Goal: Transaction & Acquisition: Purchase product/service

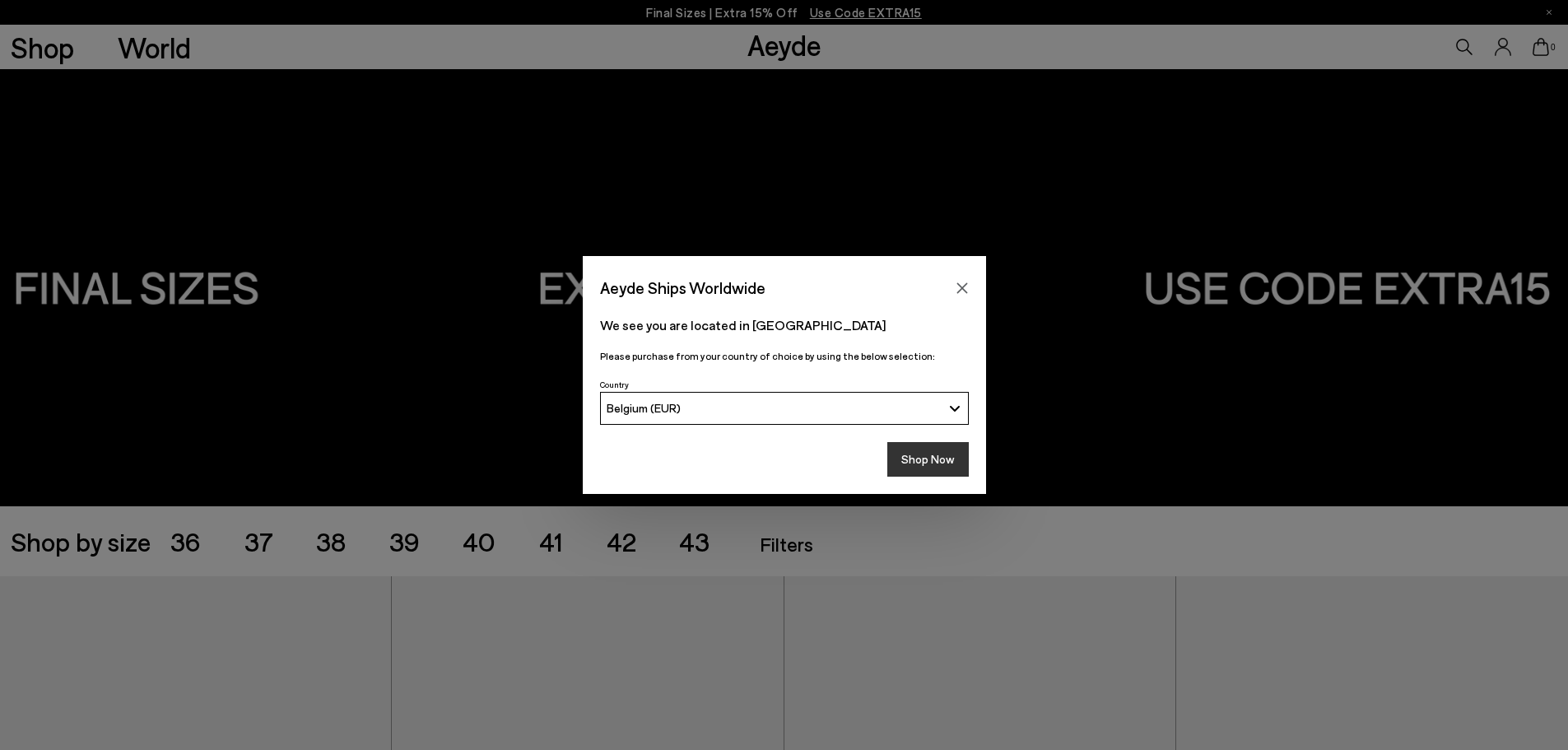
click at [922, 449] on button "Shop Now" at bounding box center [929, 459] width 81 height 35
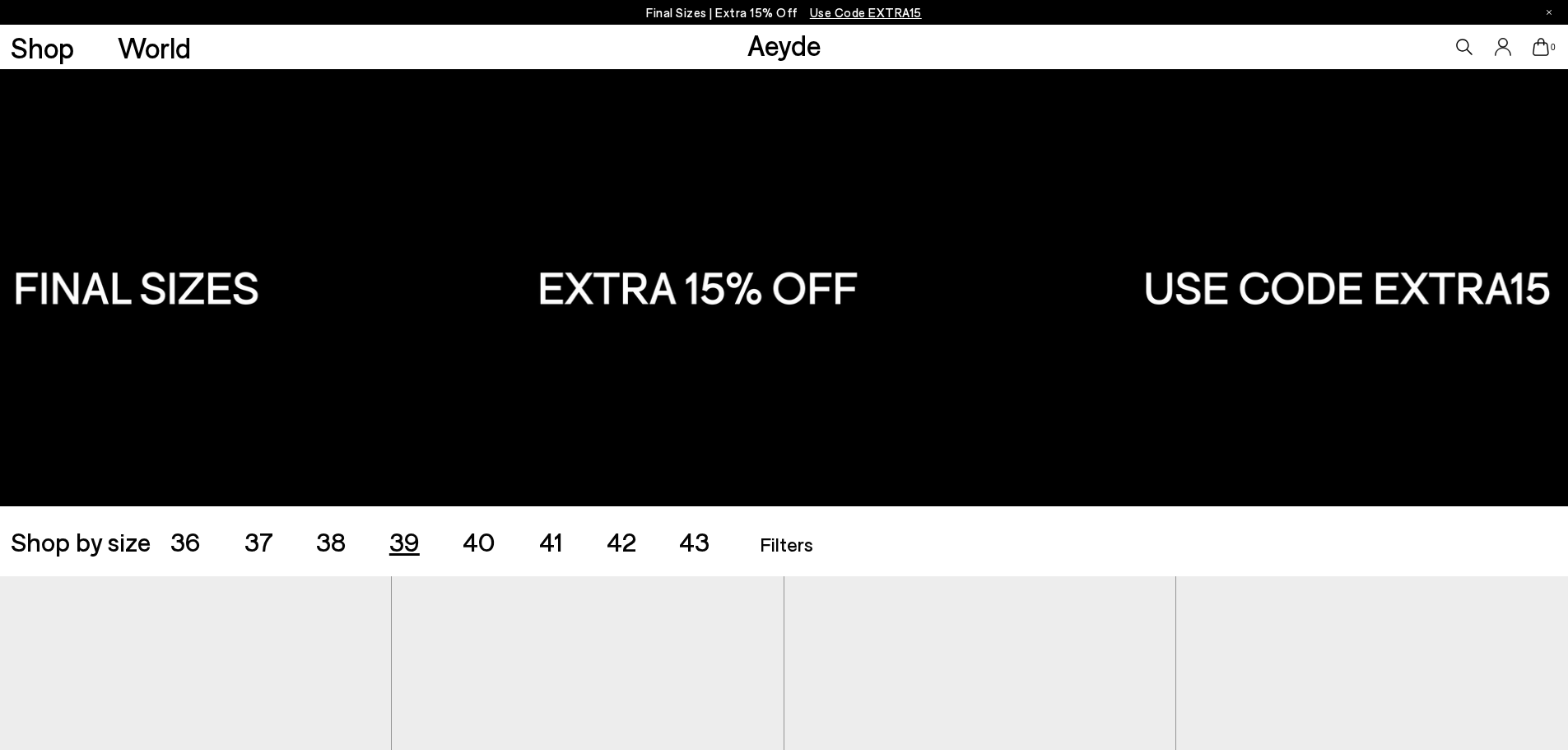
click at [409, 543] on span "39" at bounding box center [405, 540] width 31 height 31
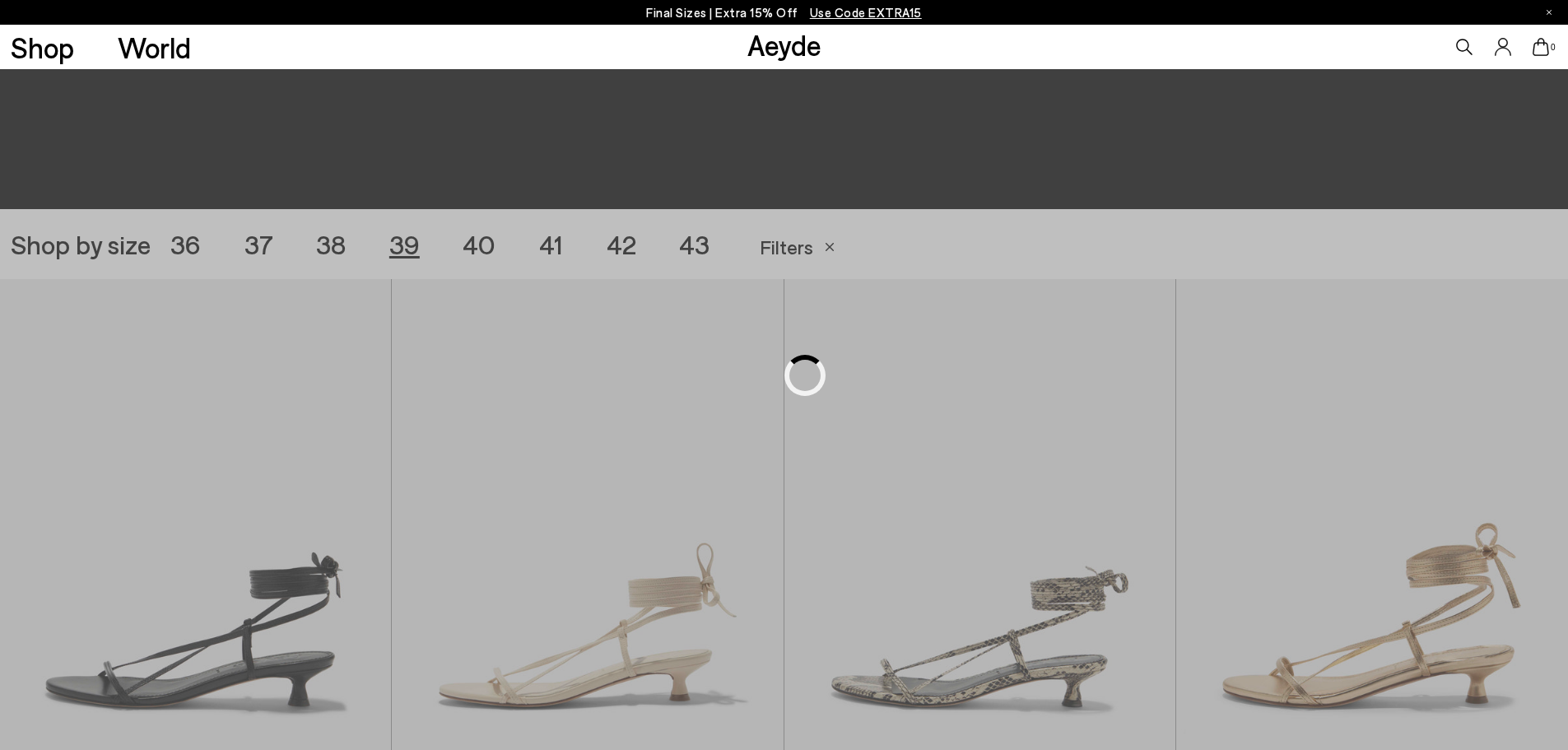
scroll to position [437, 0]
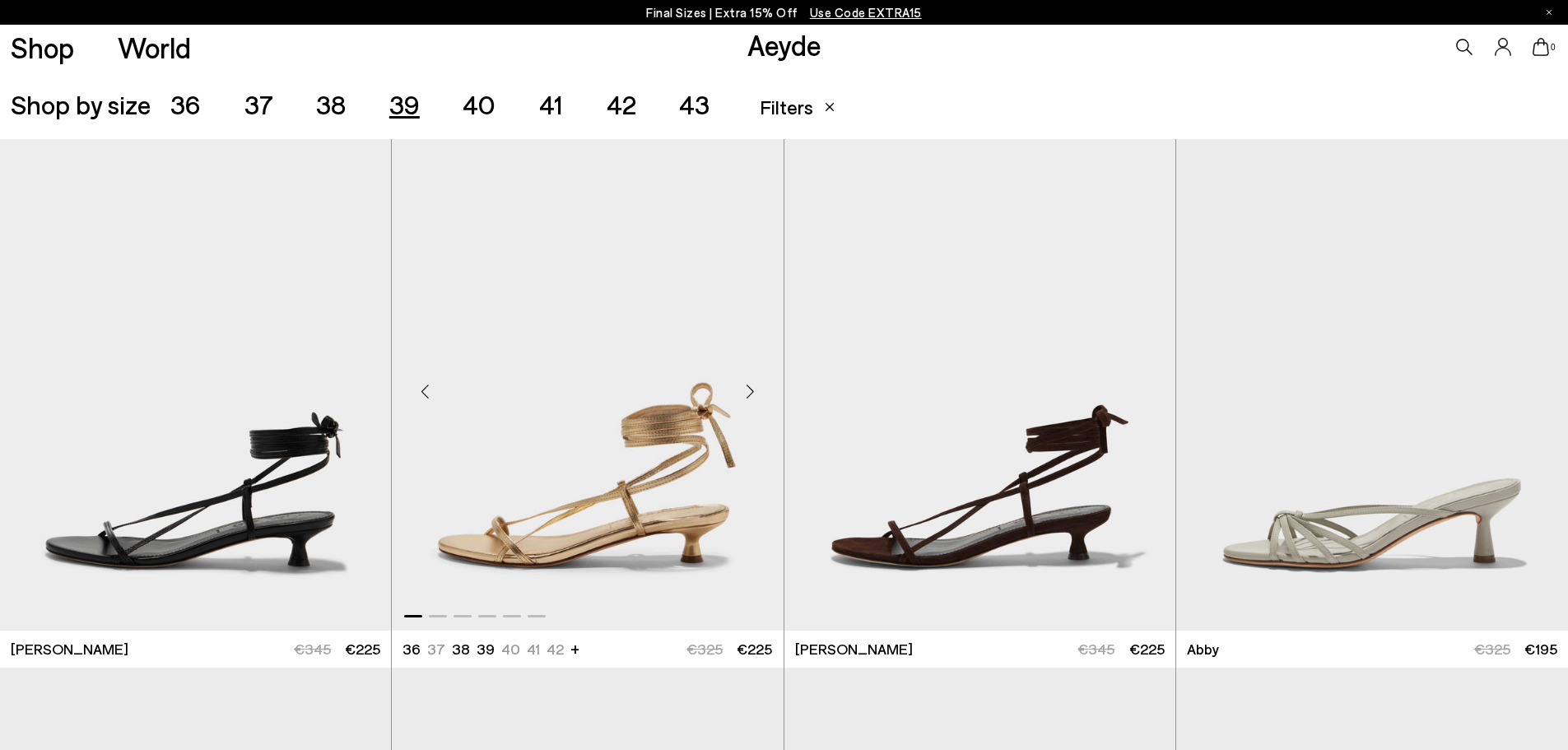
scroll to position [520, 0]
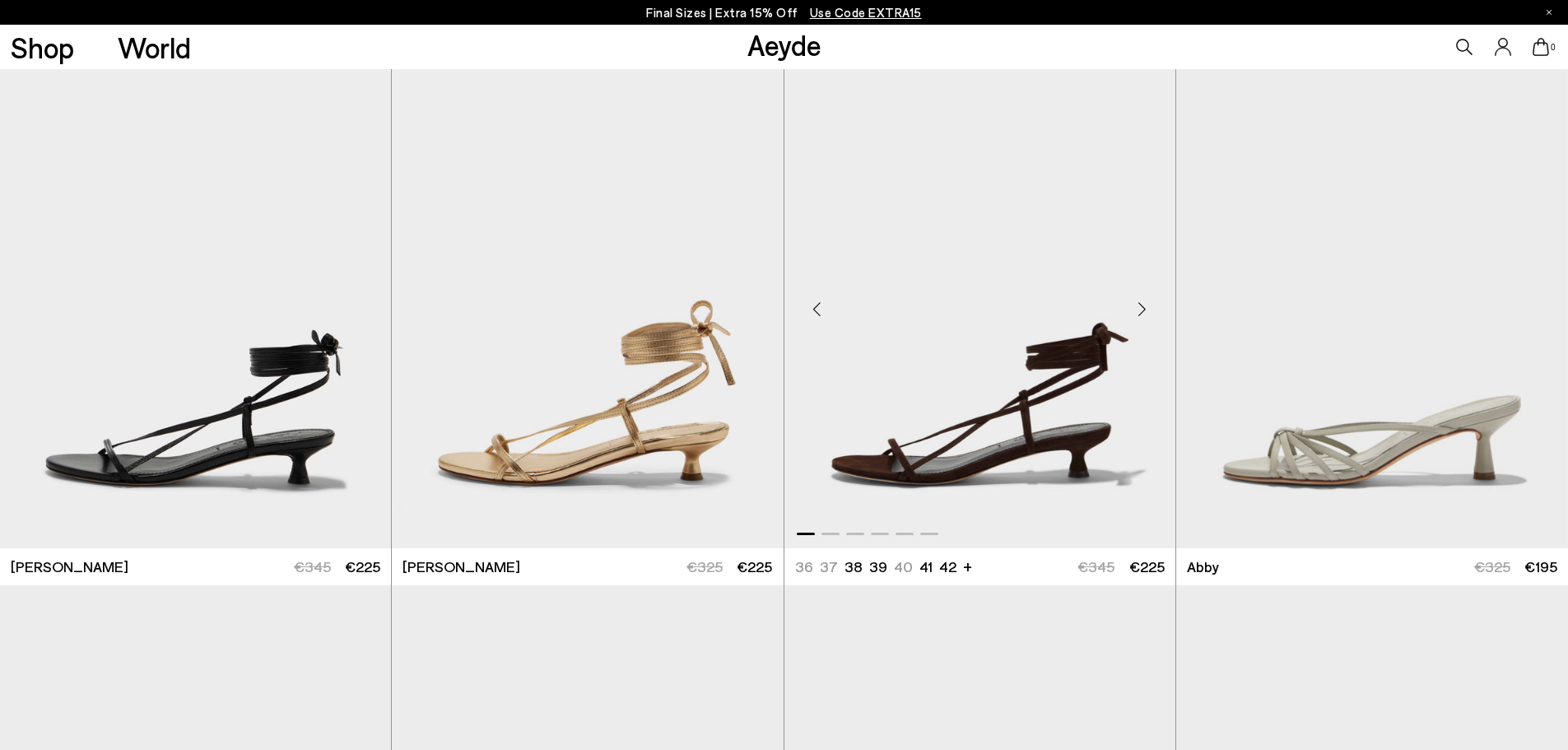
click at [1145, 315] on div "Next slide" at bounding box center [1142, 309] width 49 height 49
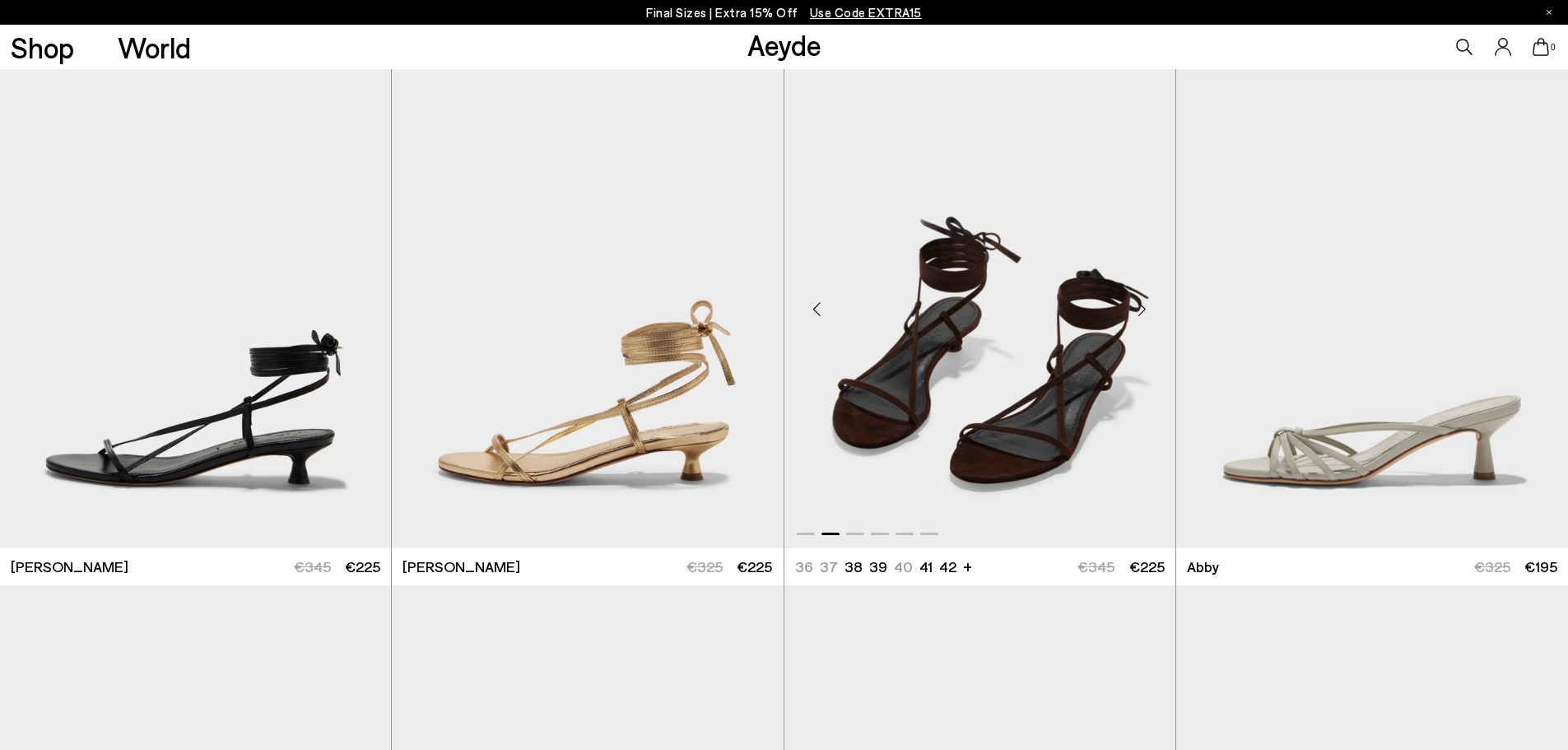
click at [1145, 315] on div "Next slide" at bounding box center [1142, 309] width 49 height 49
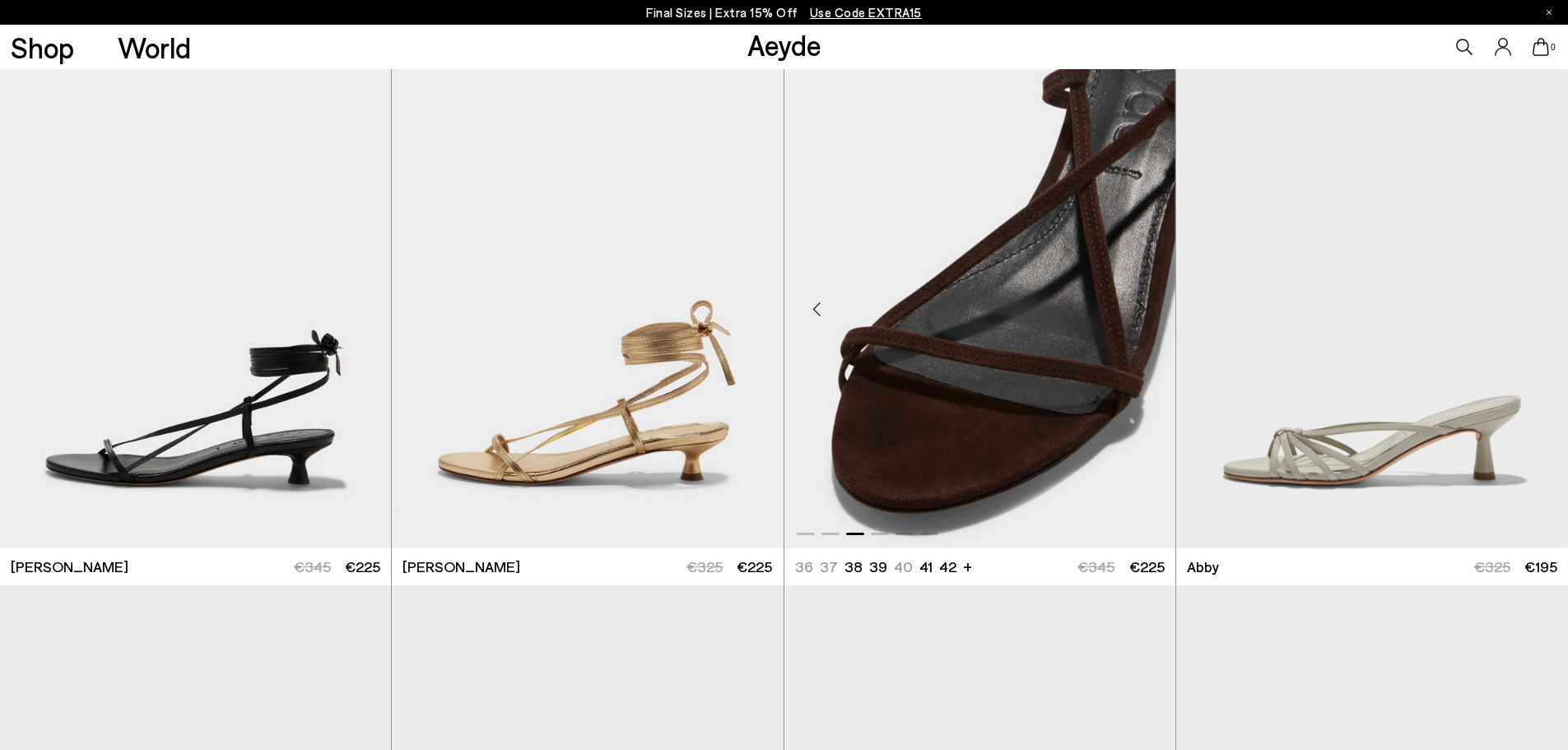
click at [1145, 315] on div "Next slide" at bounding box center [1142, 309] width 49 height 49
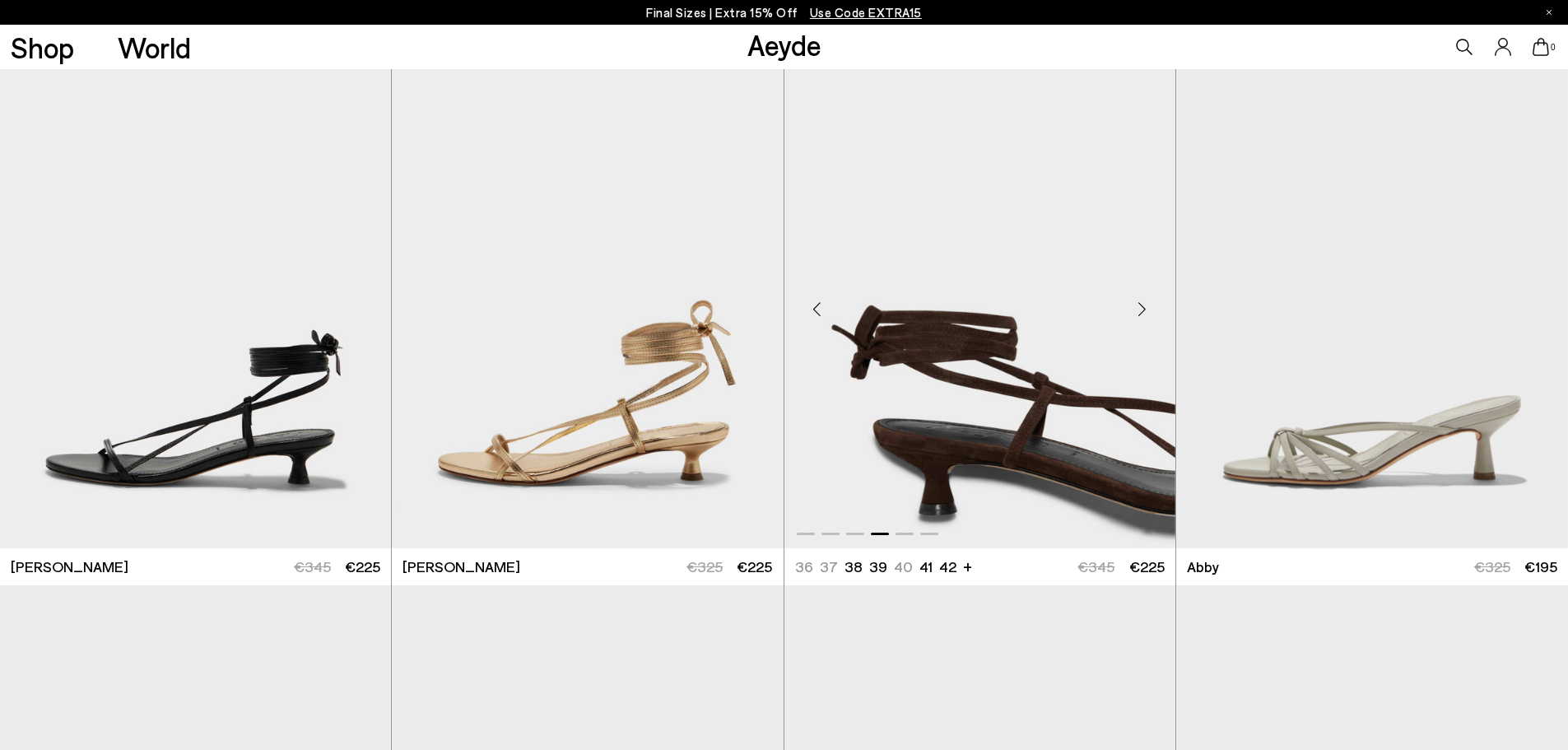
click at [1145, 315] on div "Next slide" at bounding box center [1142, 309] width 49 height 49
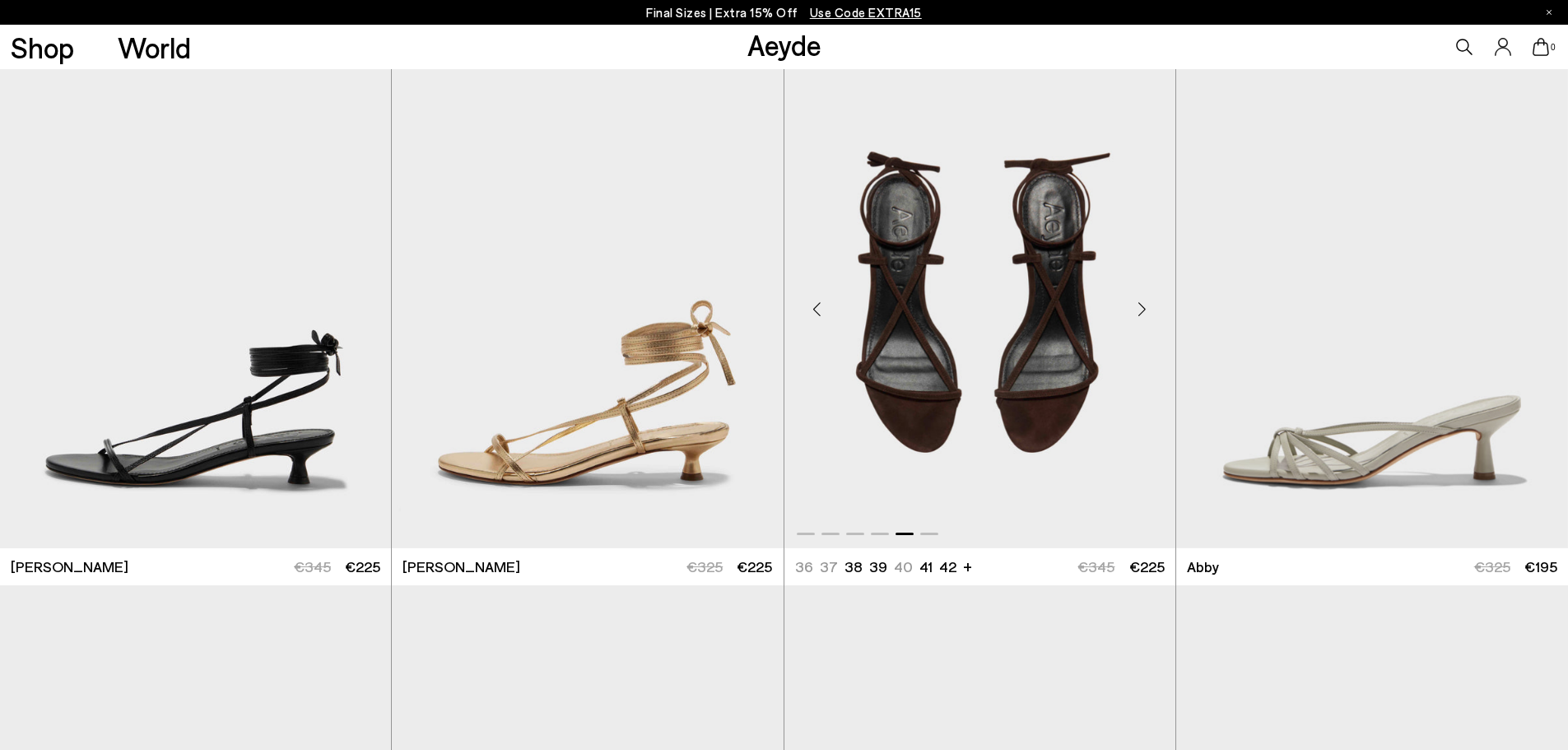
click at [1145, 315] on div "Next slide" at bounding box center [1142, 309] width 49 height 49
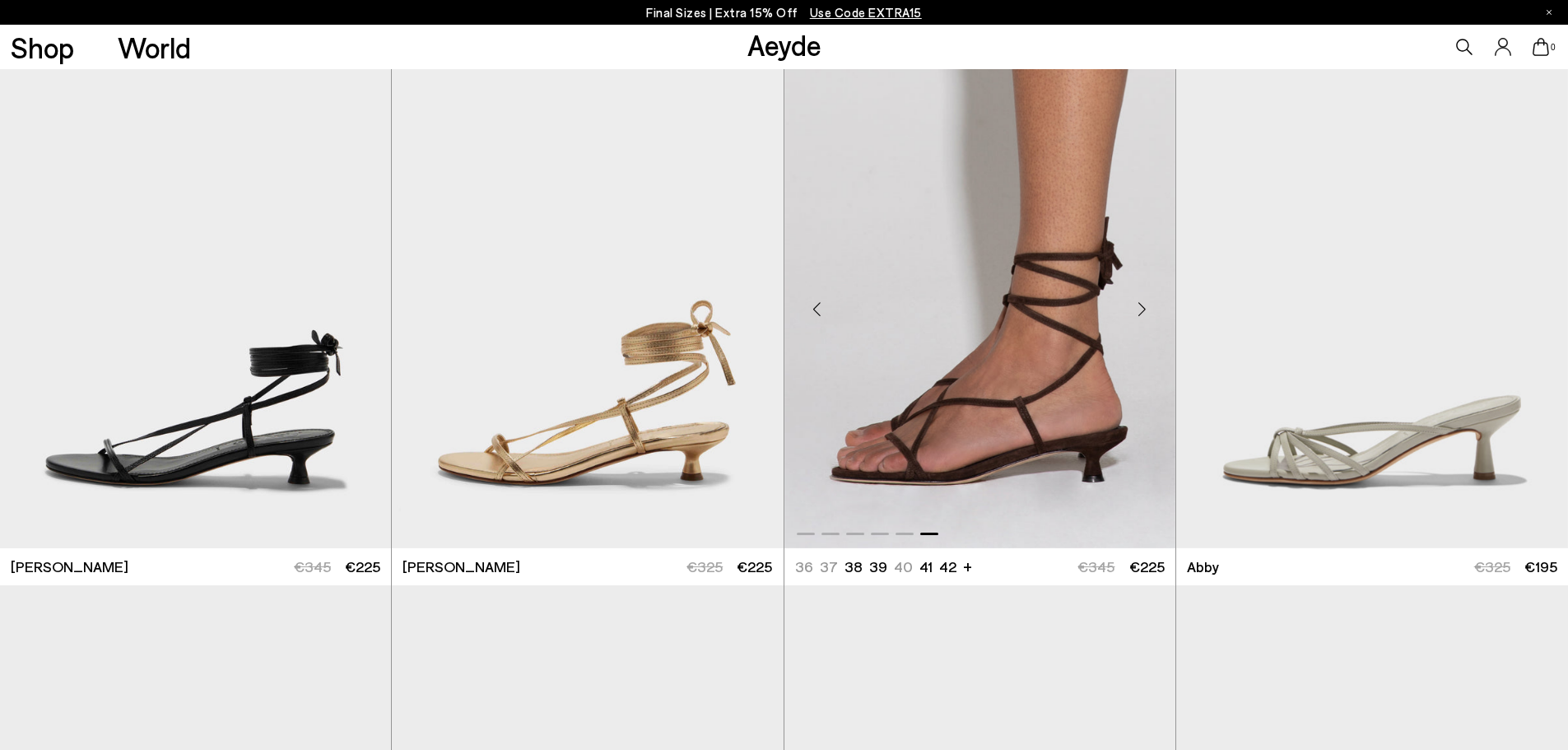
click at [1145, 315] on div "Next slide" at bounding box center [1142, 309] width 49 height 49
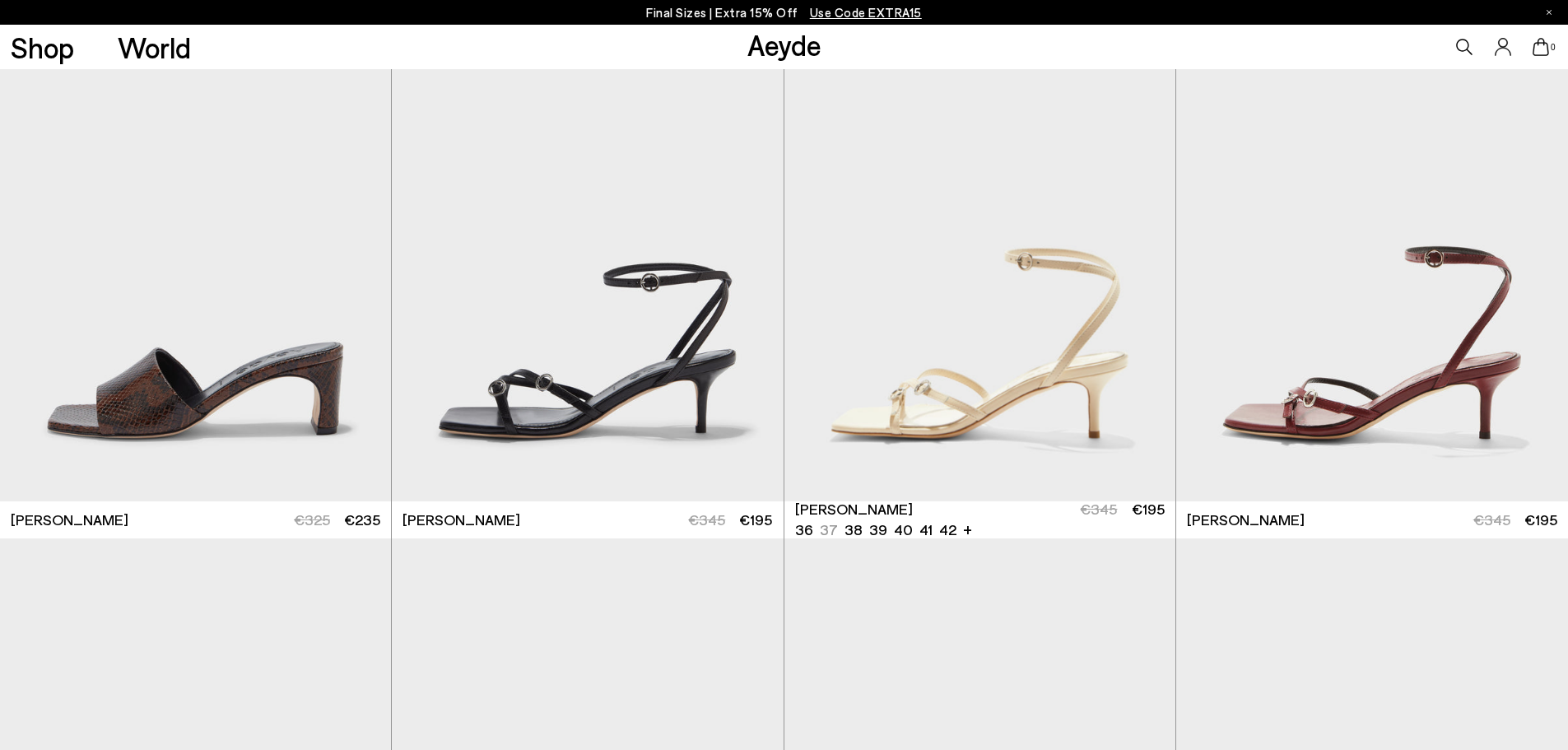
scroll to position [1096, 0]
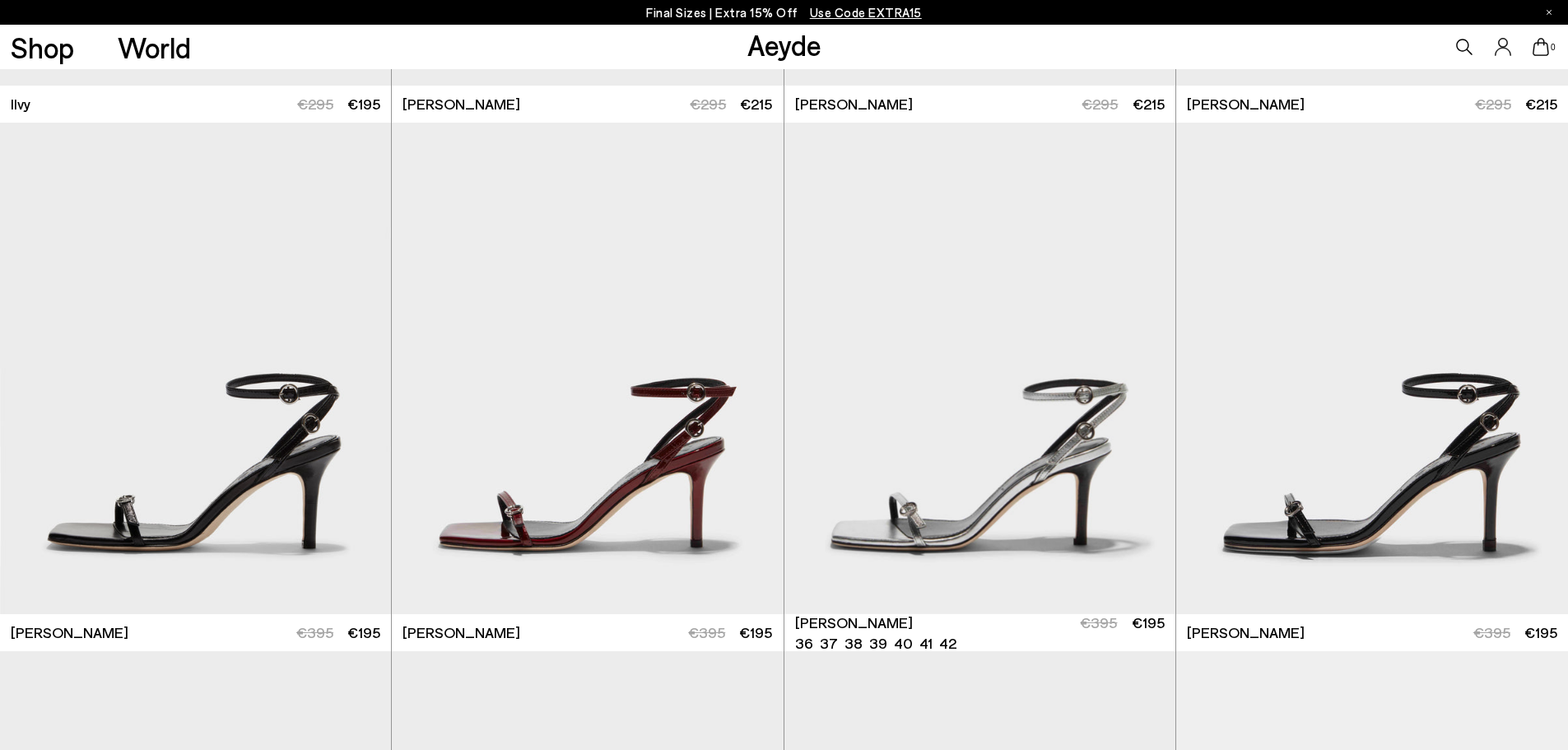
scroll to position [2085, 0]
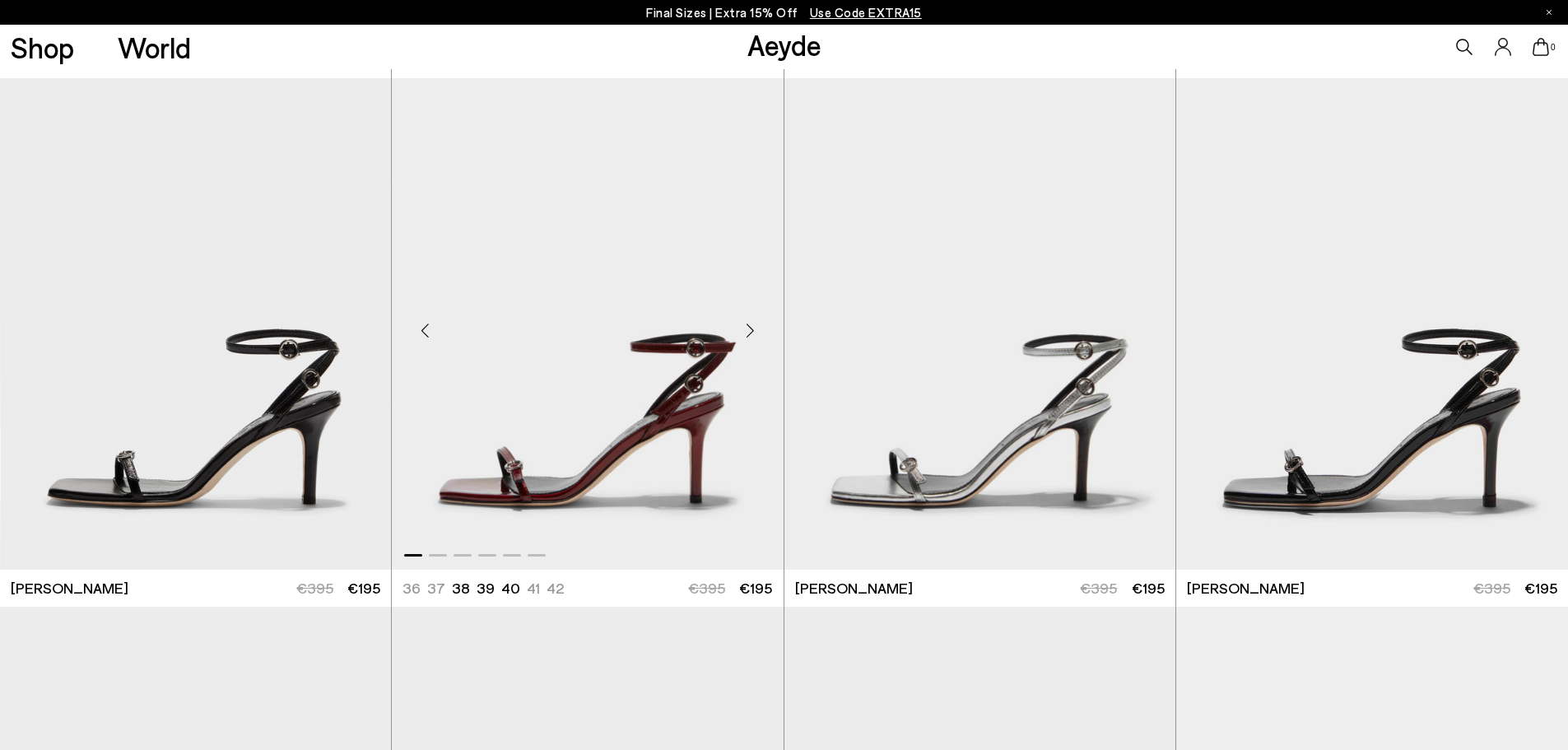
click at [746, 327] on div "Next slide" at bounding box center [751, 331] width 49 height 49
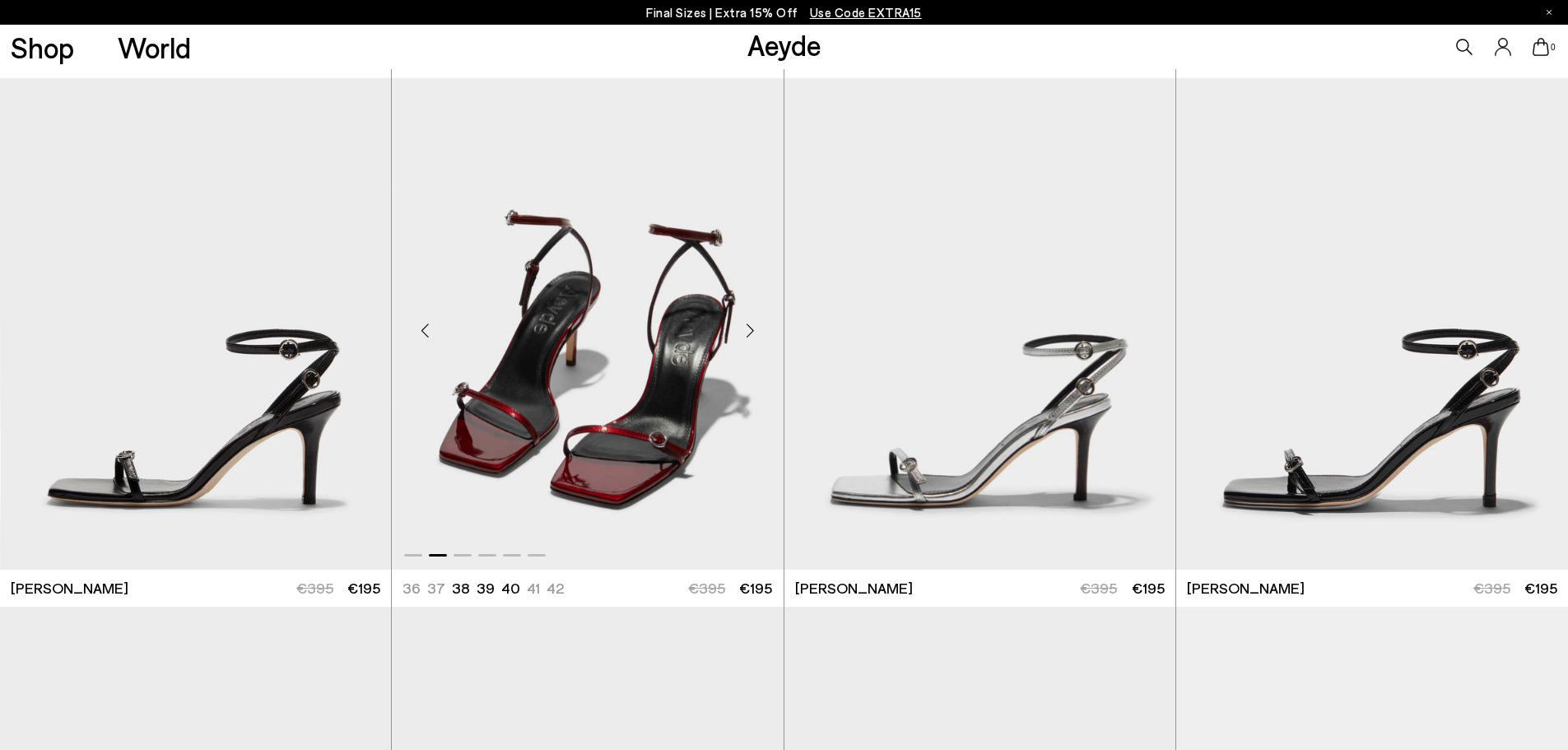
click at [746, 327] on div "Next slide" at bounding box center [751, 331] width 49 height 49
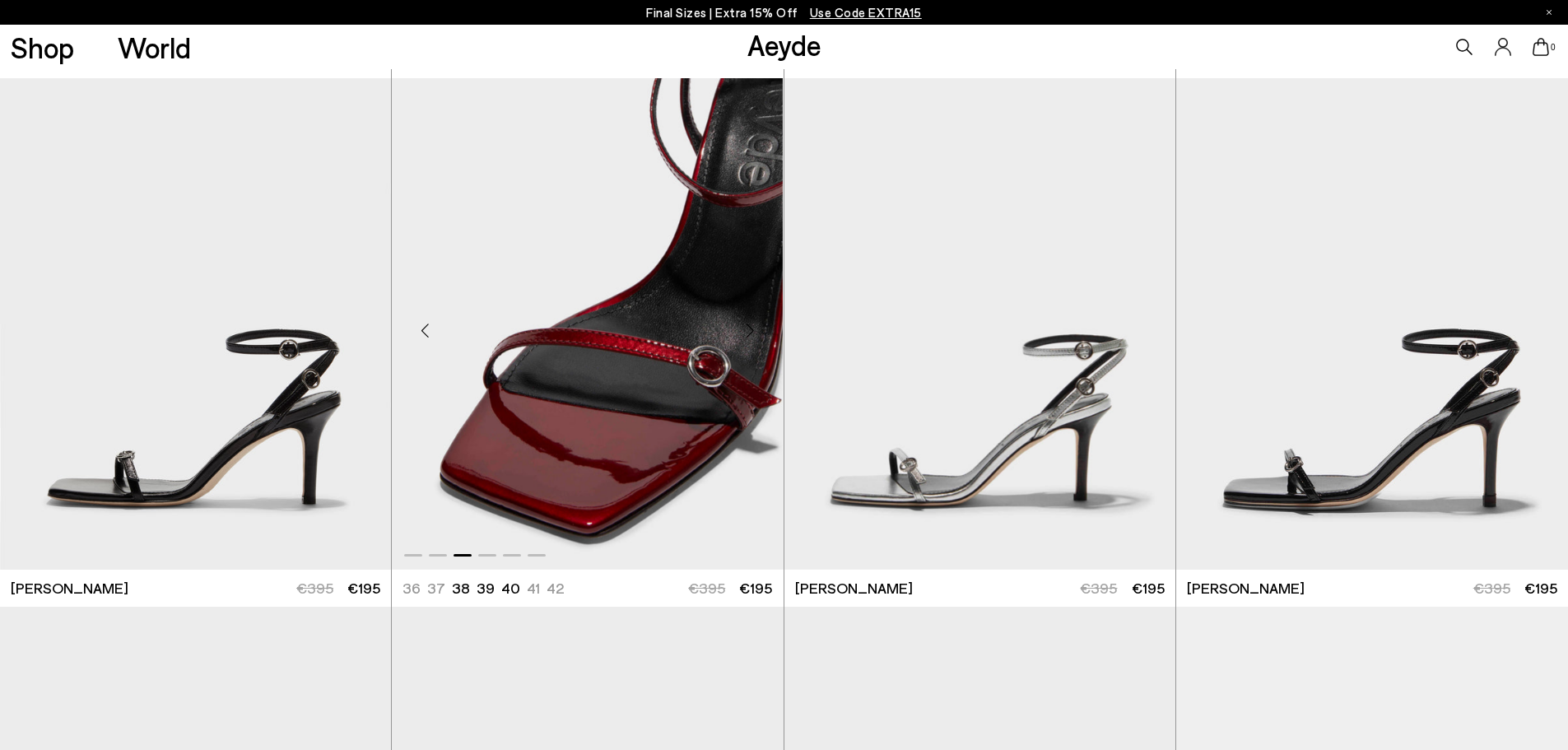
click at [746, 327] on div "Next slide" at bounding box center [751, 331] width 49 height 49
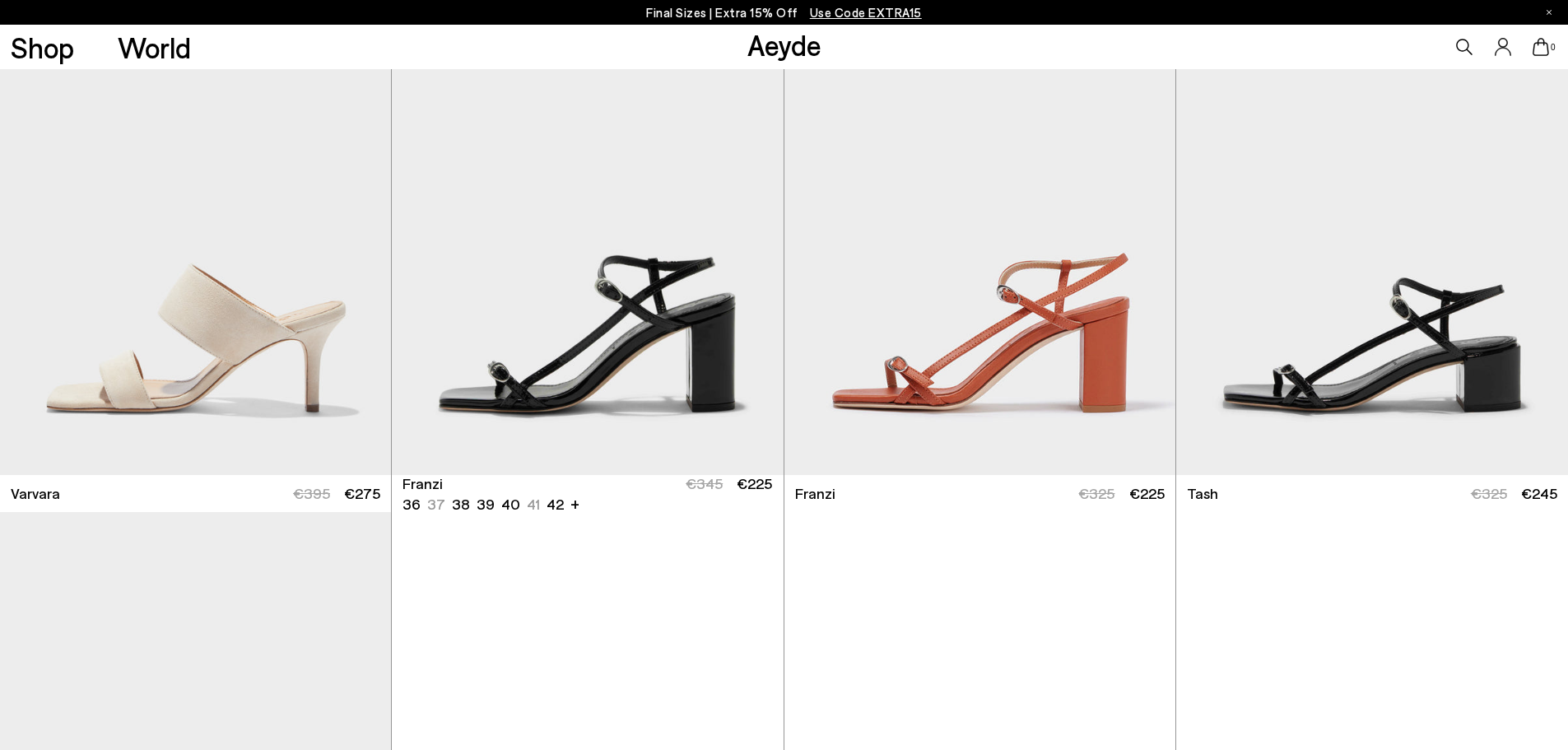
scroll to position [3238, 0]
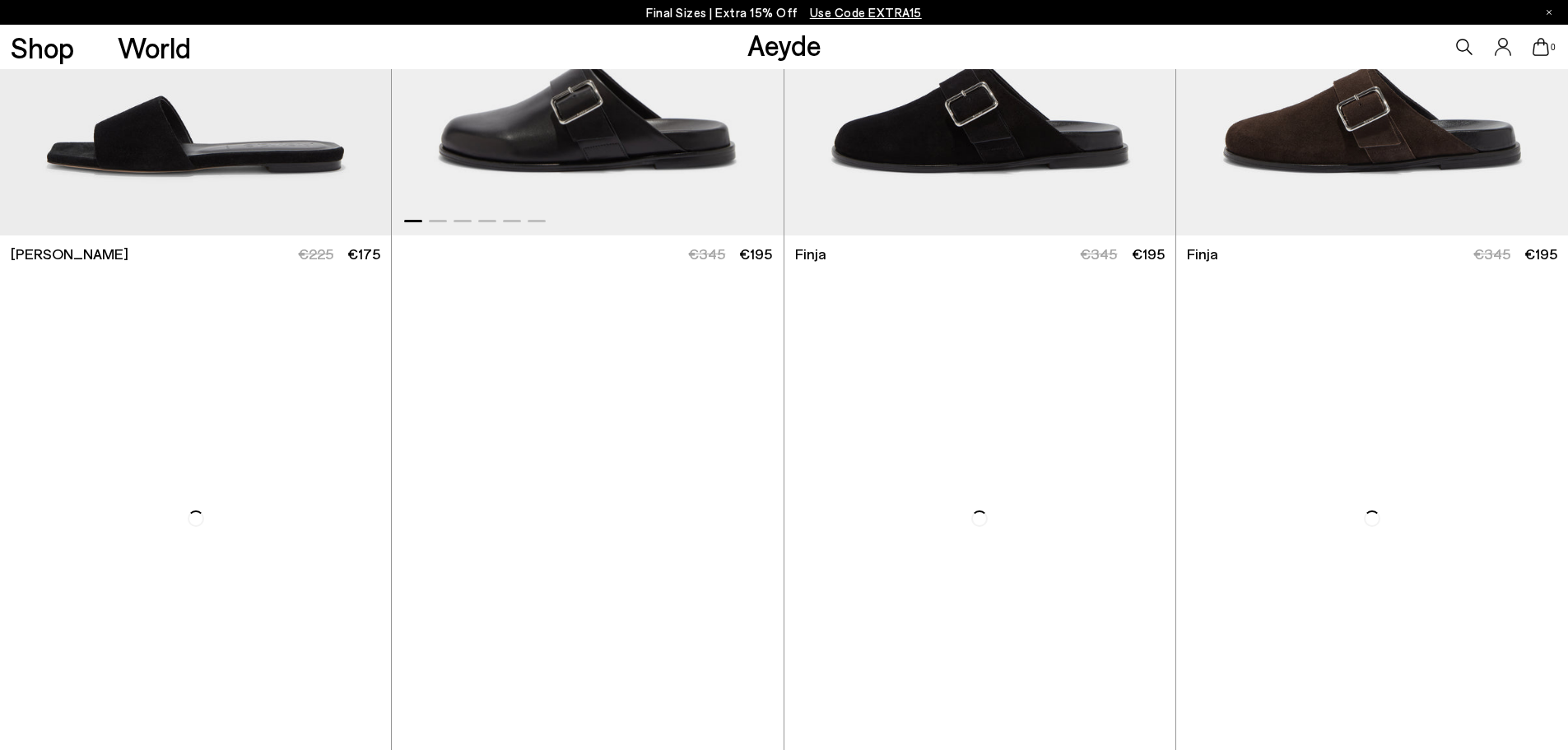
scroll to position [6367, 0]
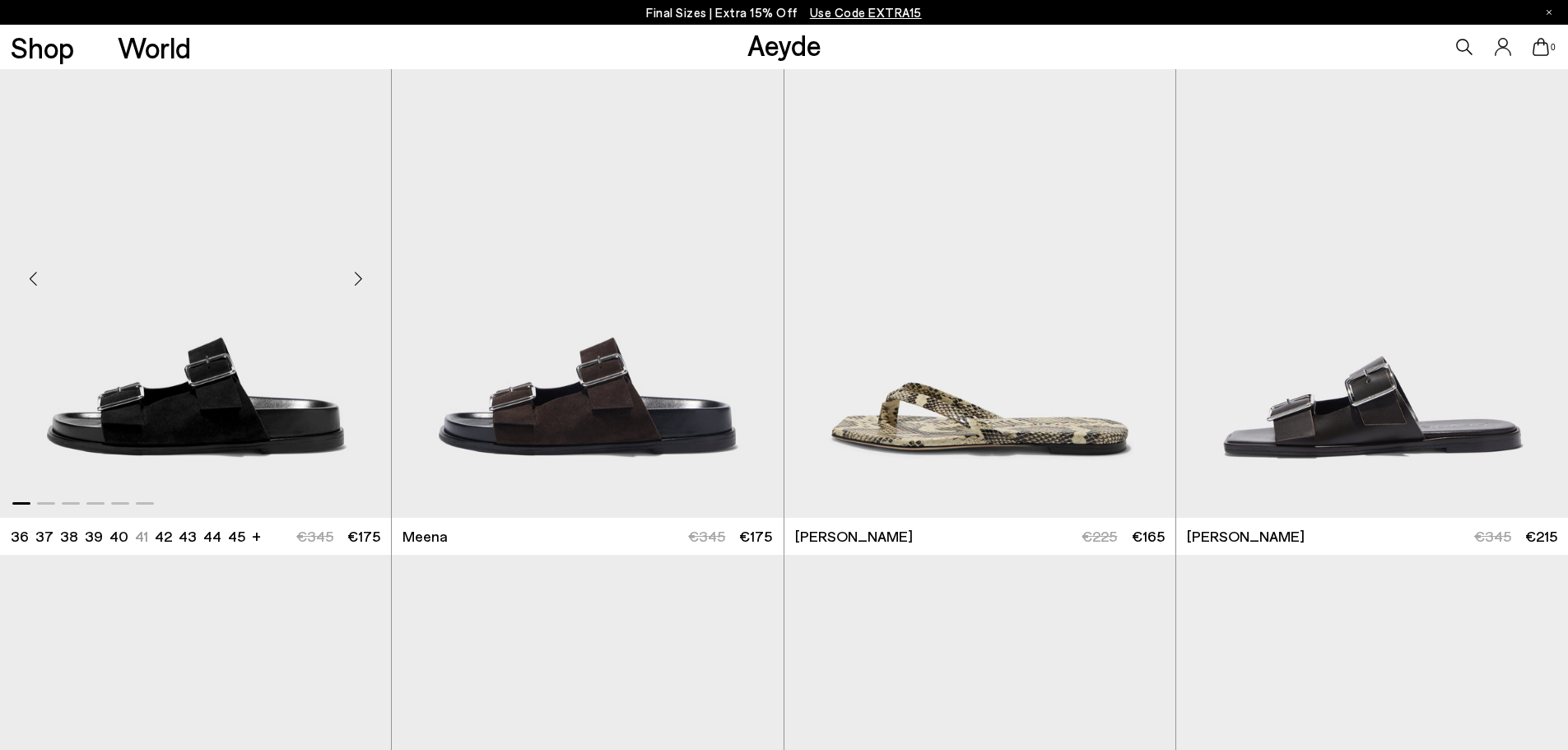
click at [358, 279] on div "Next slide" at bounding box center [358, 279] width 49 height 49
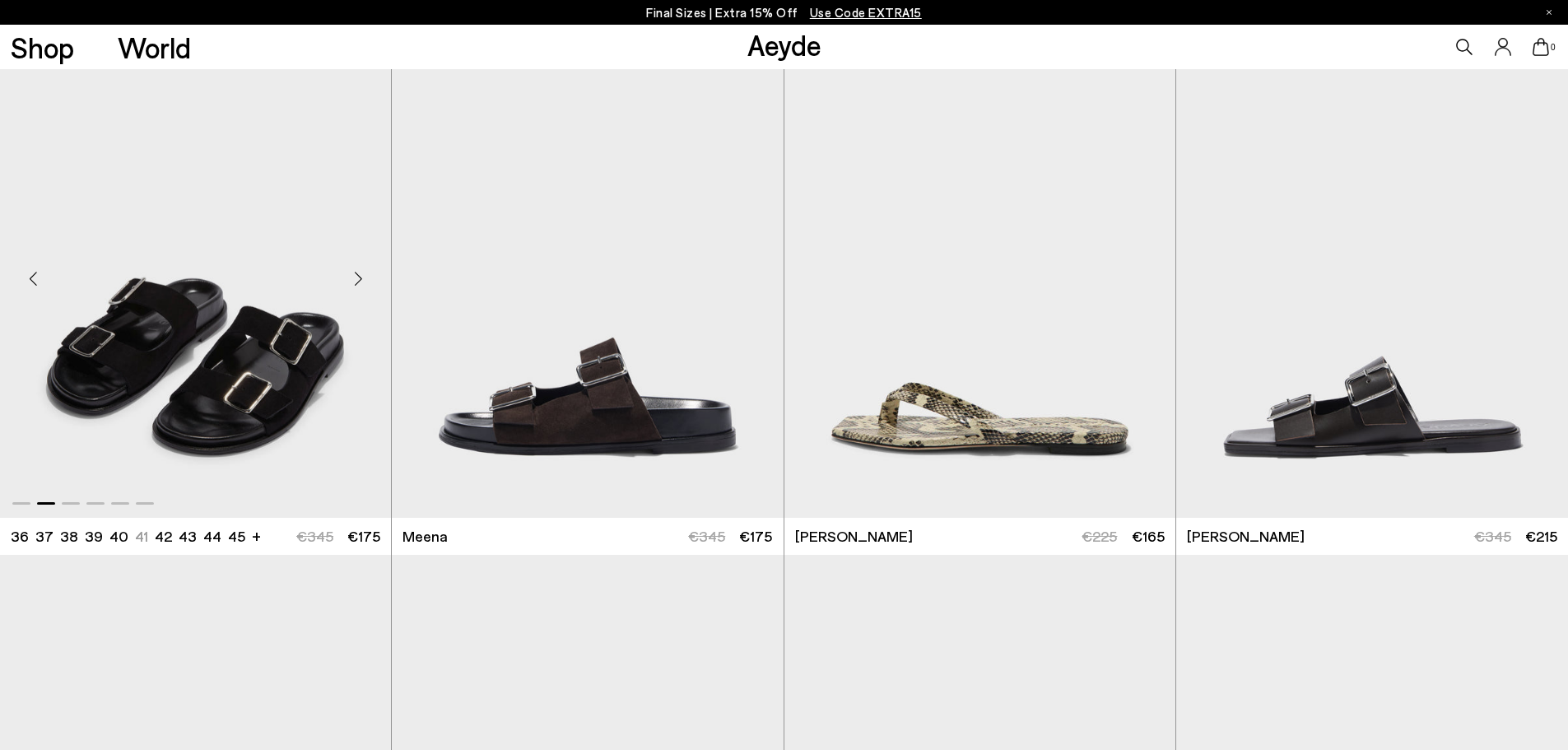
click at [358, 279] on div "Next slide" at bounding box center [358, 279] width 49 height 49
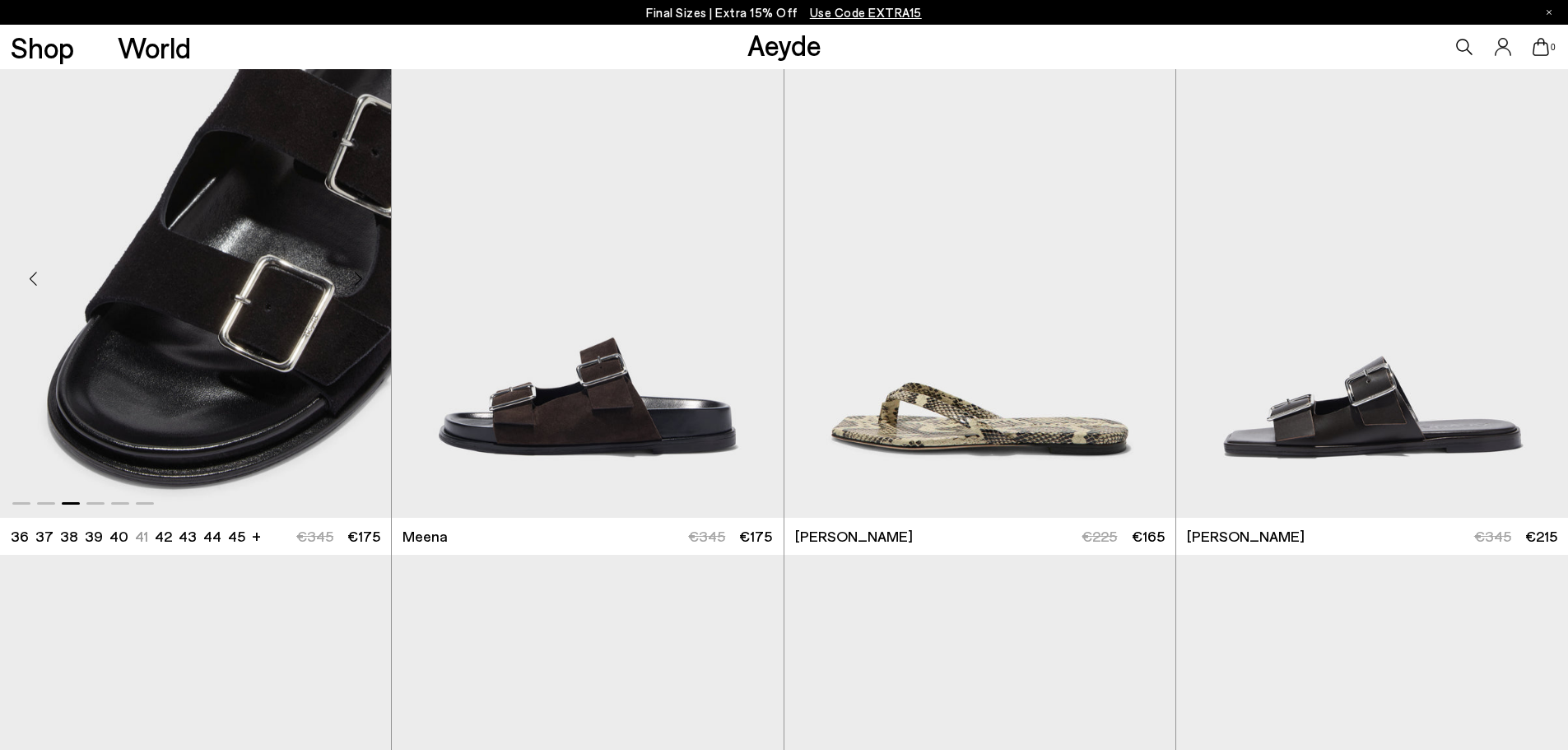
click at [358, 279] on div "Next slide" at bounding box center [358, 279] width 49 height 49
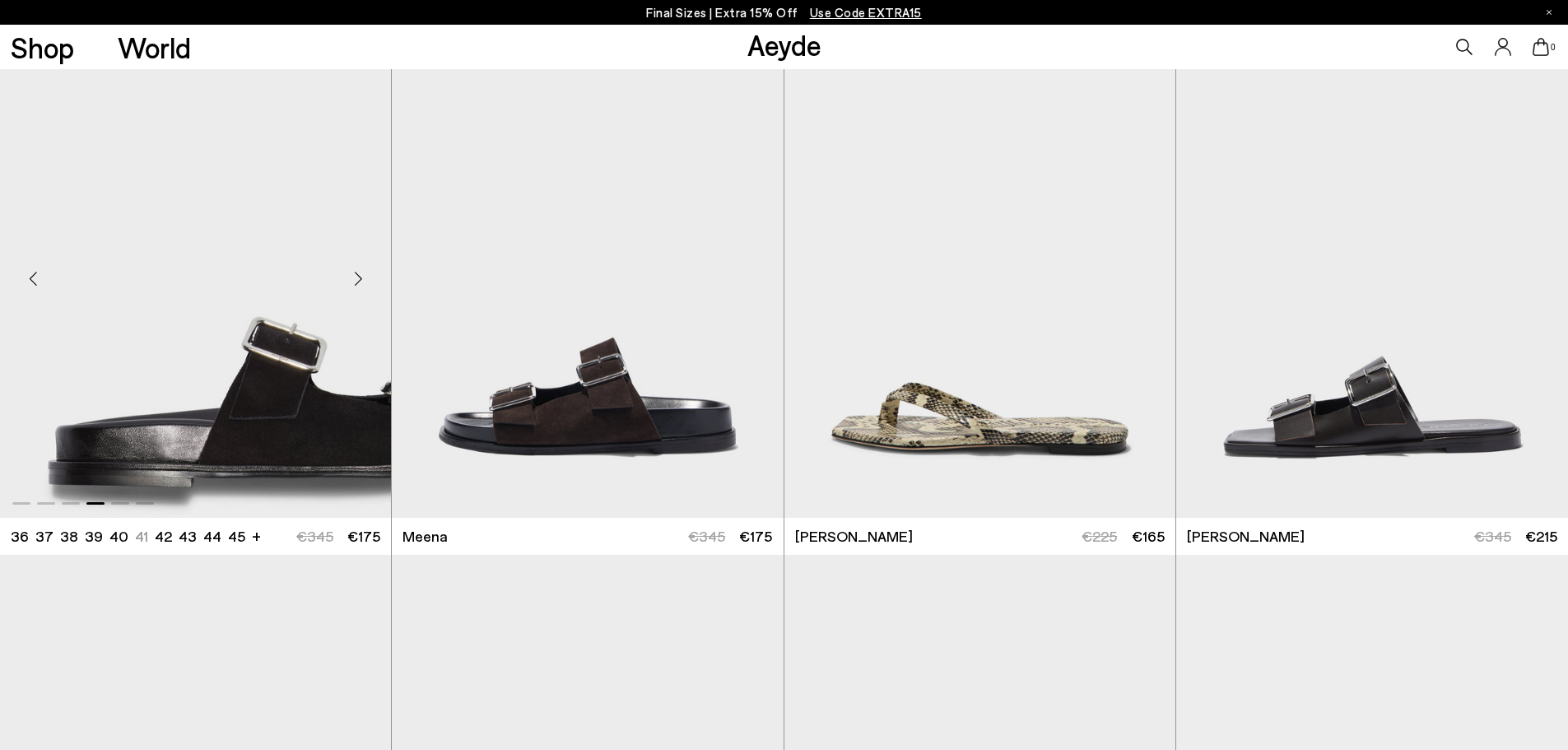
click at [358, 279] on div "Next slide" at bounding box center [358, 279] width 49 height 49
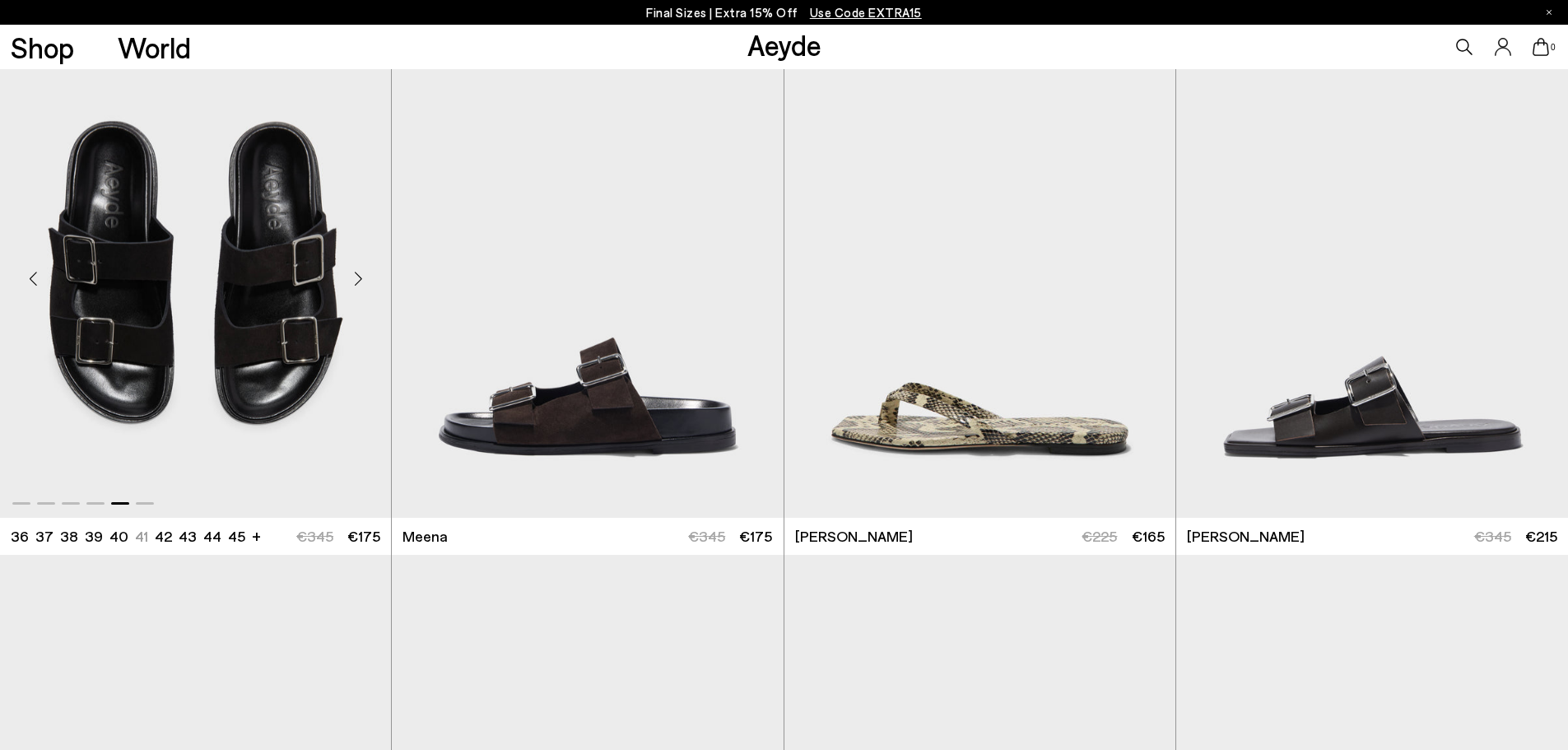
click at [358, 279] on div "Next slide" at bounding box center [358, 279] width 49 height 49
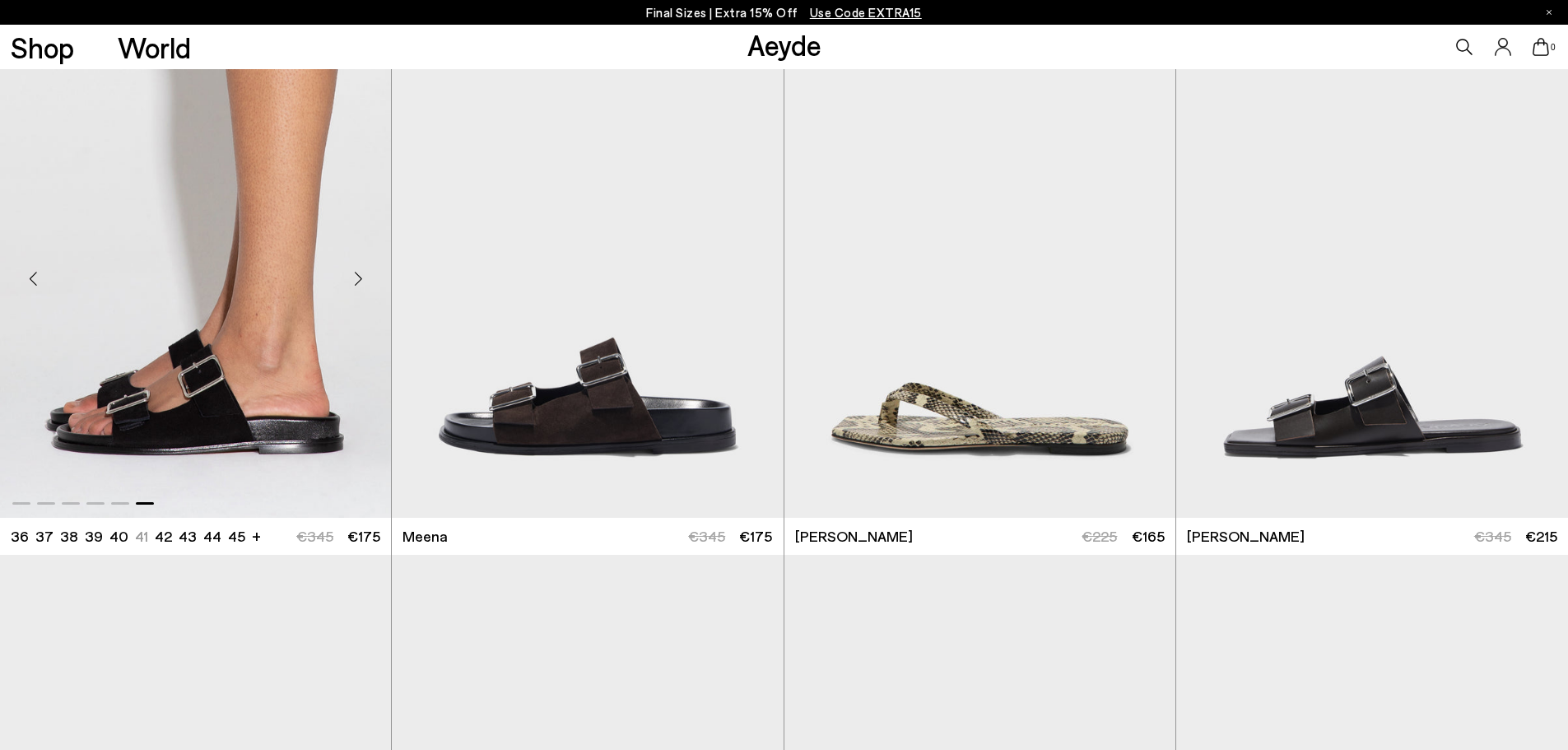
click at [358, 279] on div "Next slide" at bounding box center [358, 279] width 49 height 49
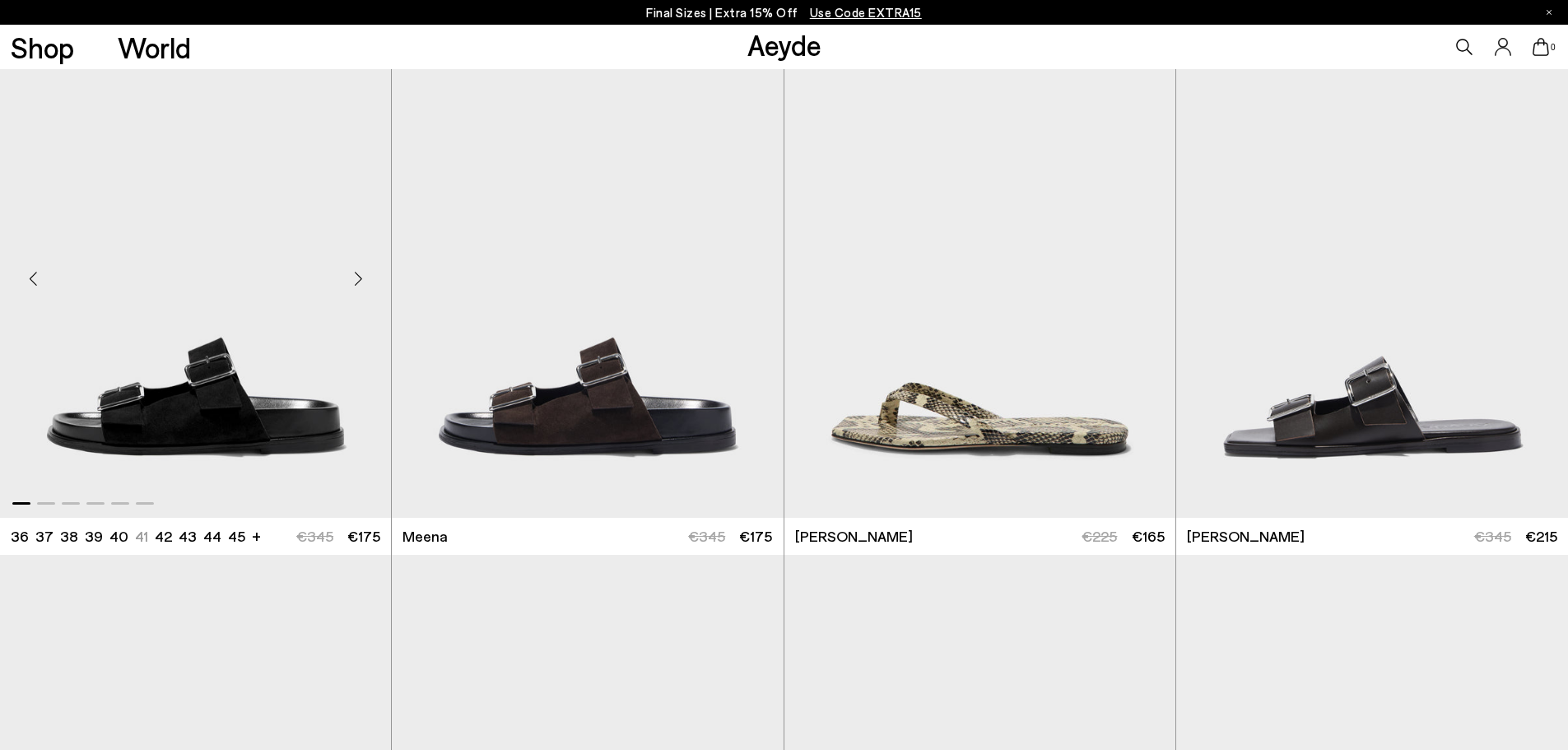
click at [358, 279] on div "Next slide" at bounding box center [358, 279] width 49 height 49
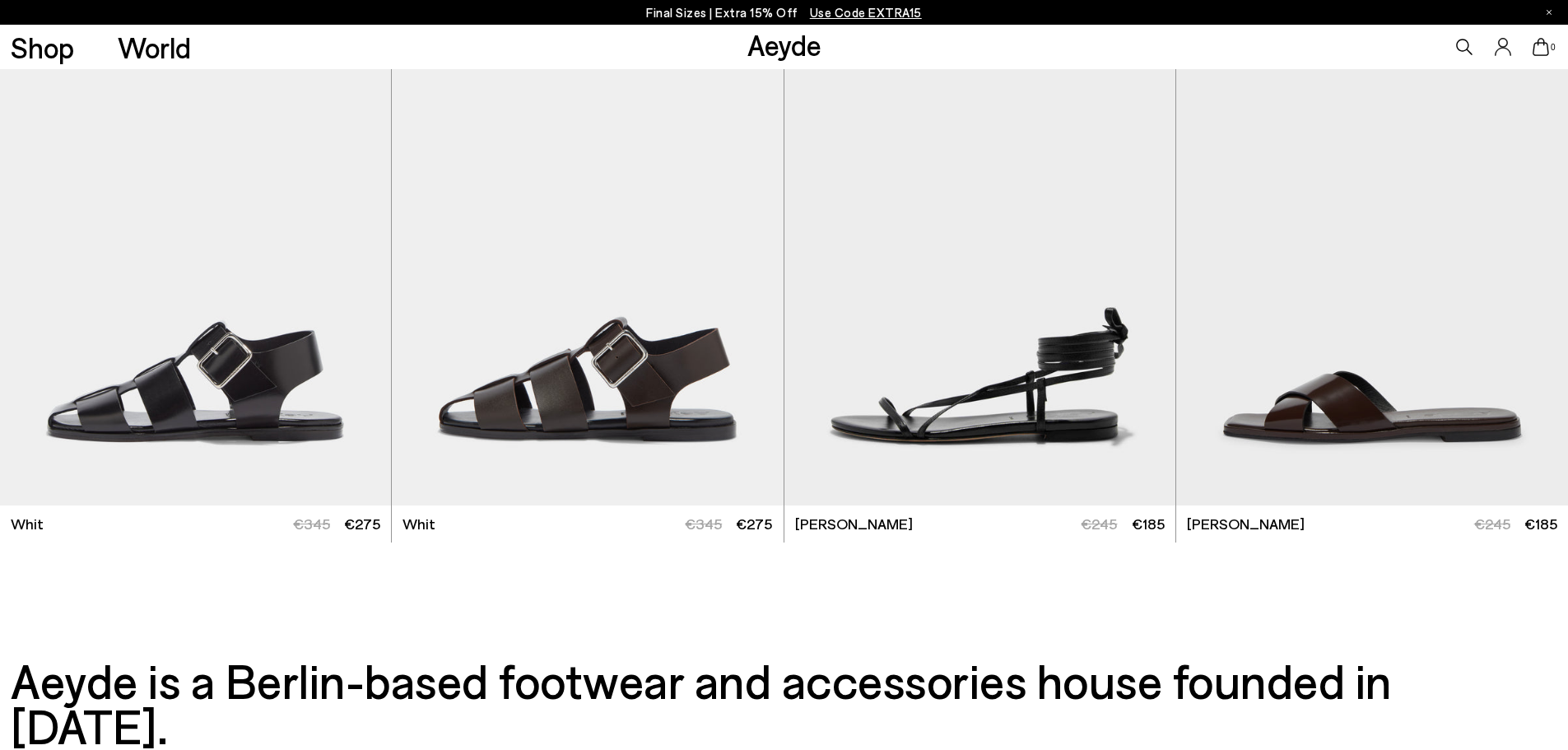
scroll to position [7459, 0]
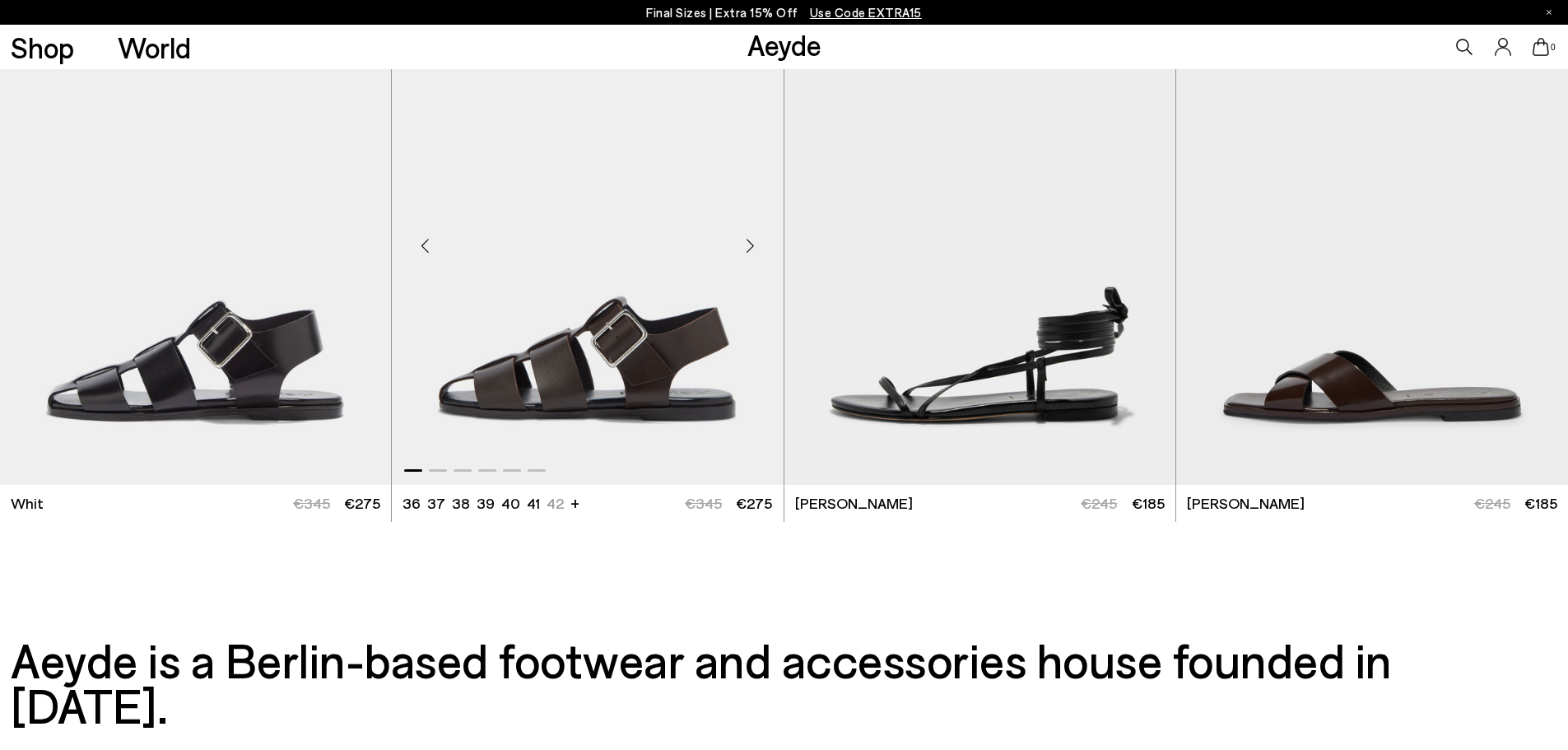
click at [743, 240] on div "Next slide" at bounding box center [751, 245] width 49 height 49
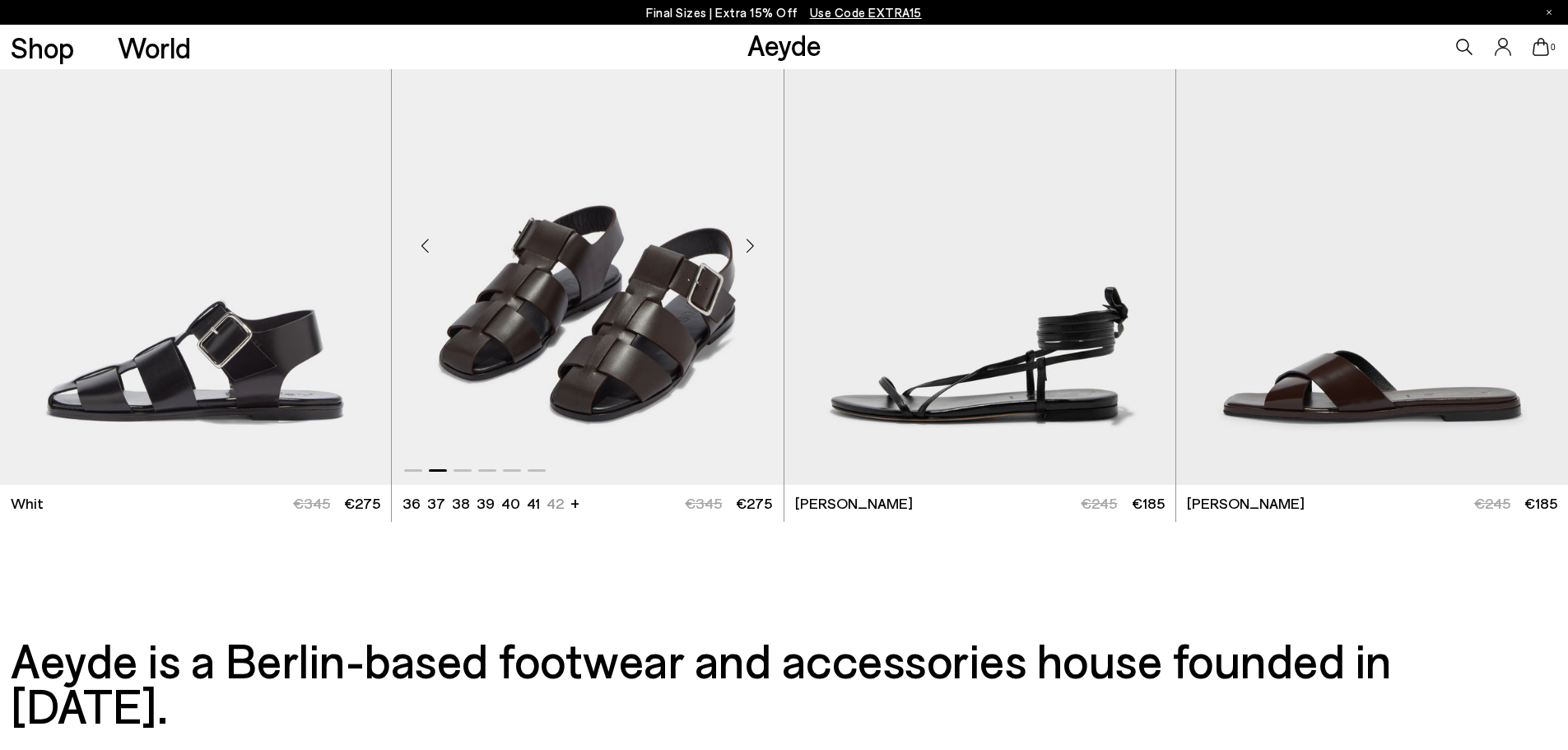
click at [743, 240] on div "Next slide" at bounding box center [751, 245] width 49 height 49
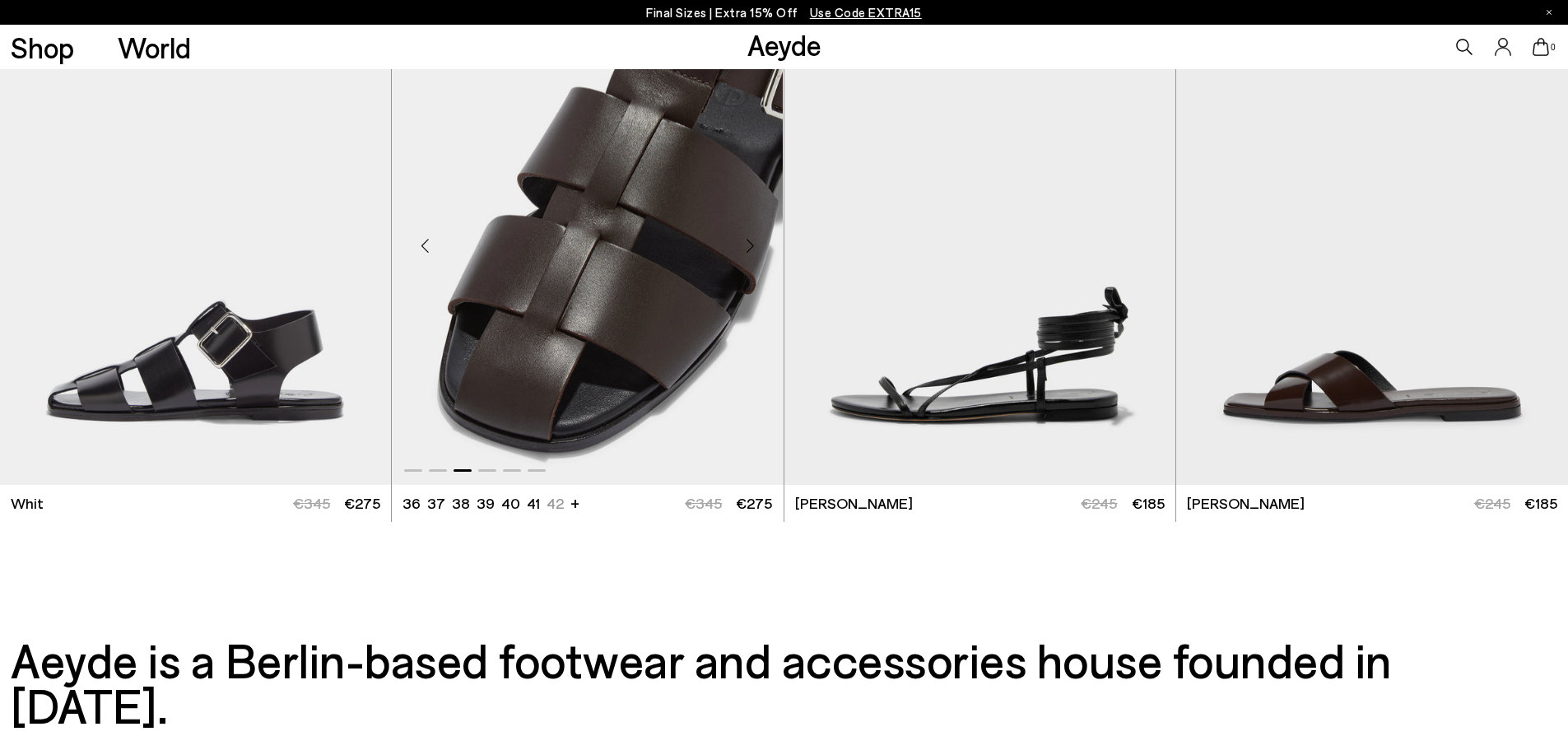
click at [743, 240] on div "Next slide" at bounding box center [751, 245] width 49 height 49
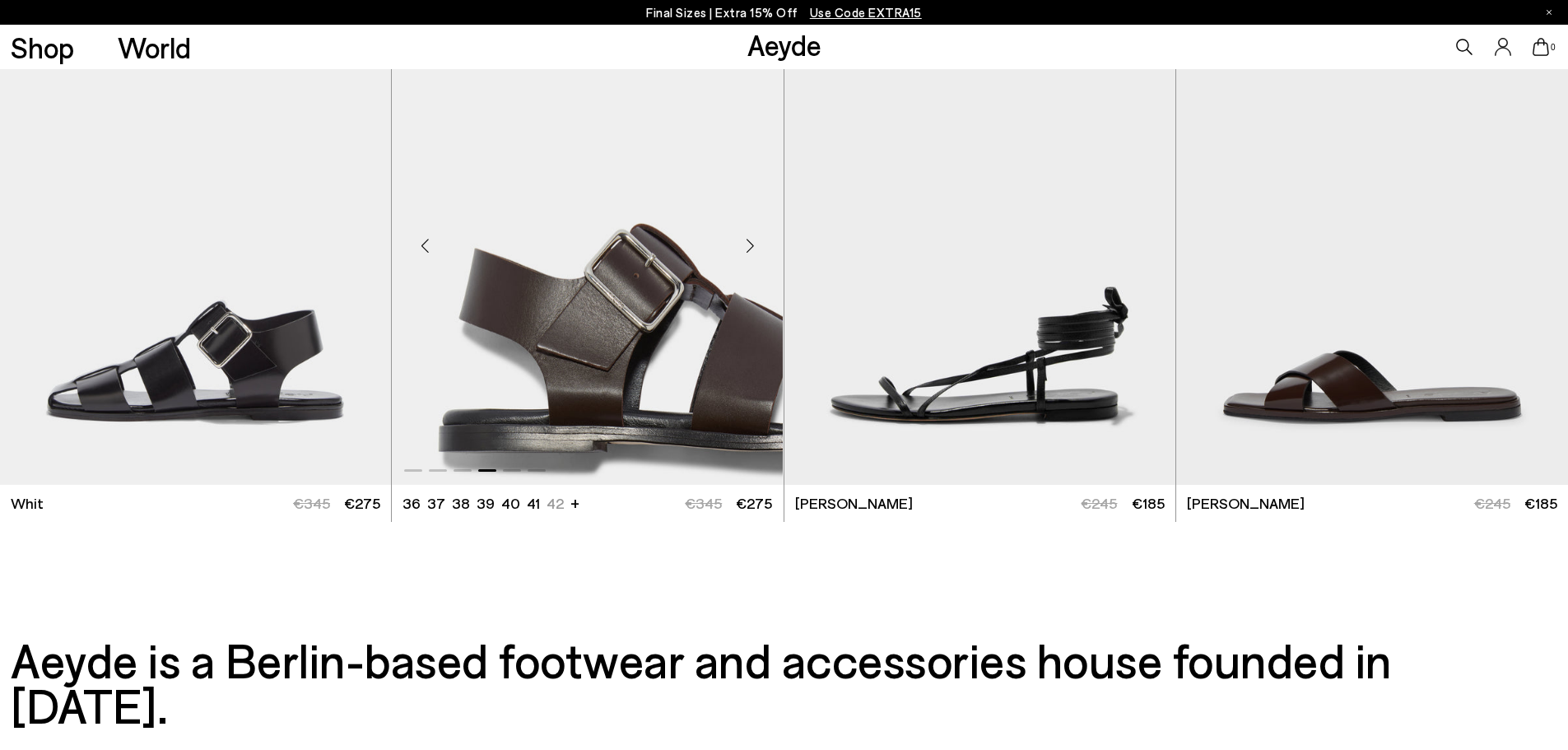
click at [743, 240] on div "Next slide" at bounding box center [751, 245] width 49 height 49
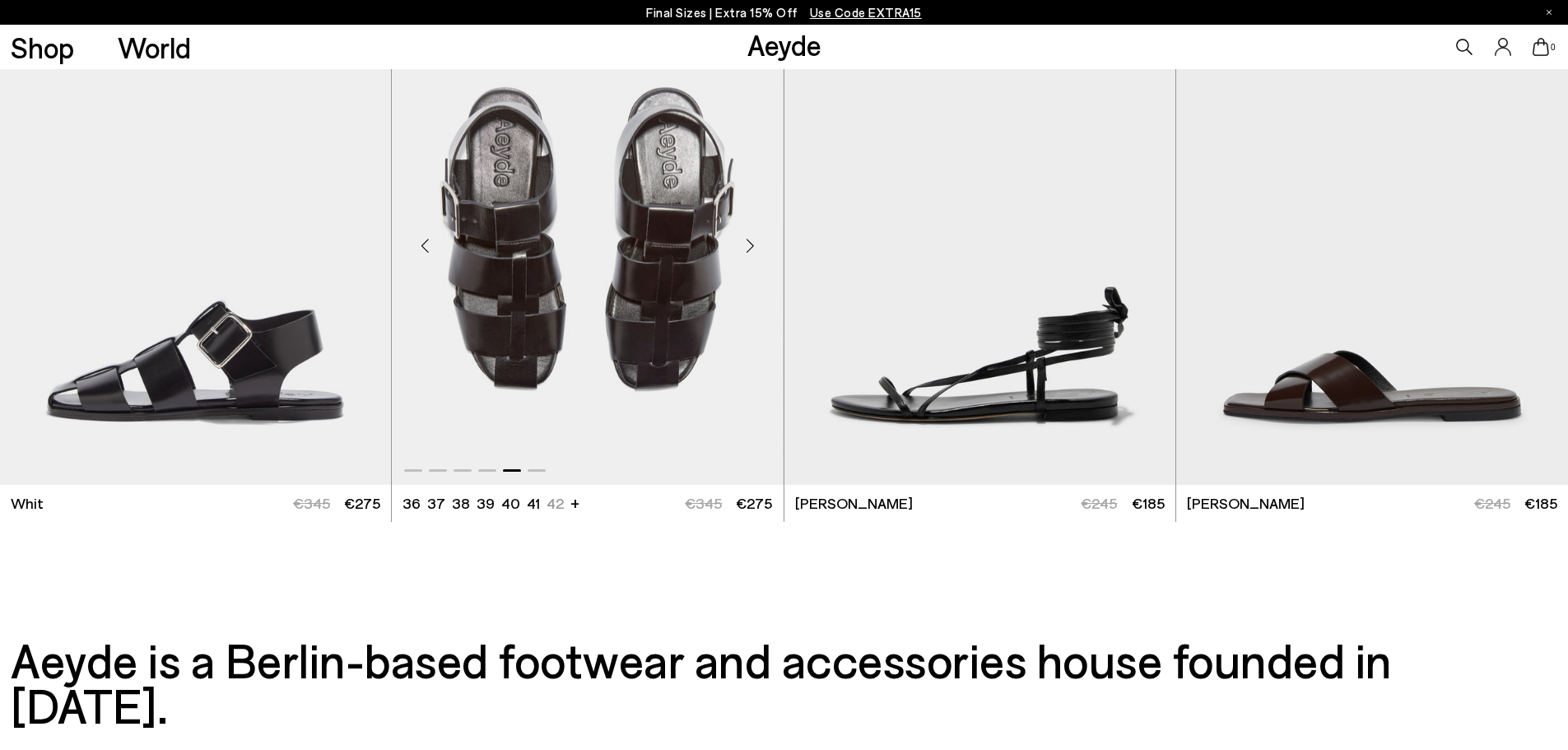
click at [743, 240] on div "Next slide" at bounding box center [751, 245] width 49 height 49
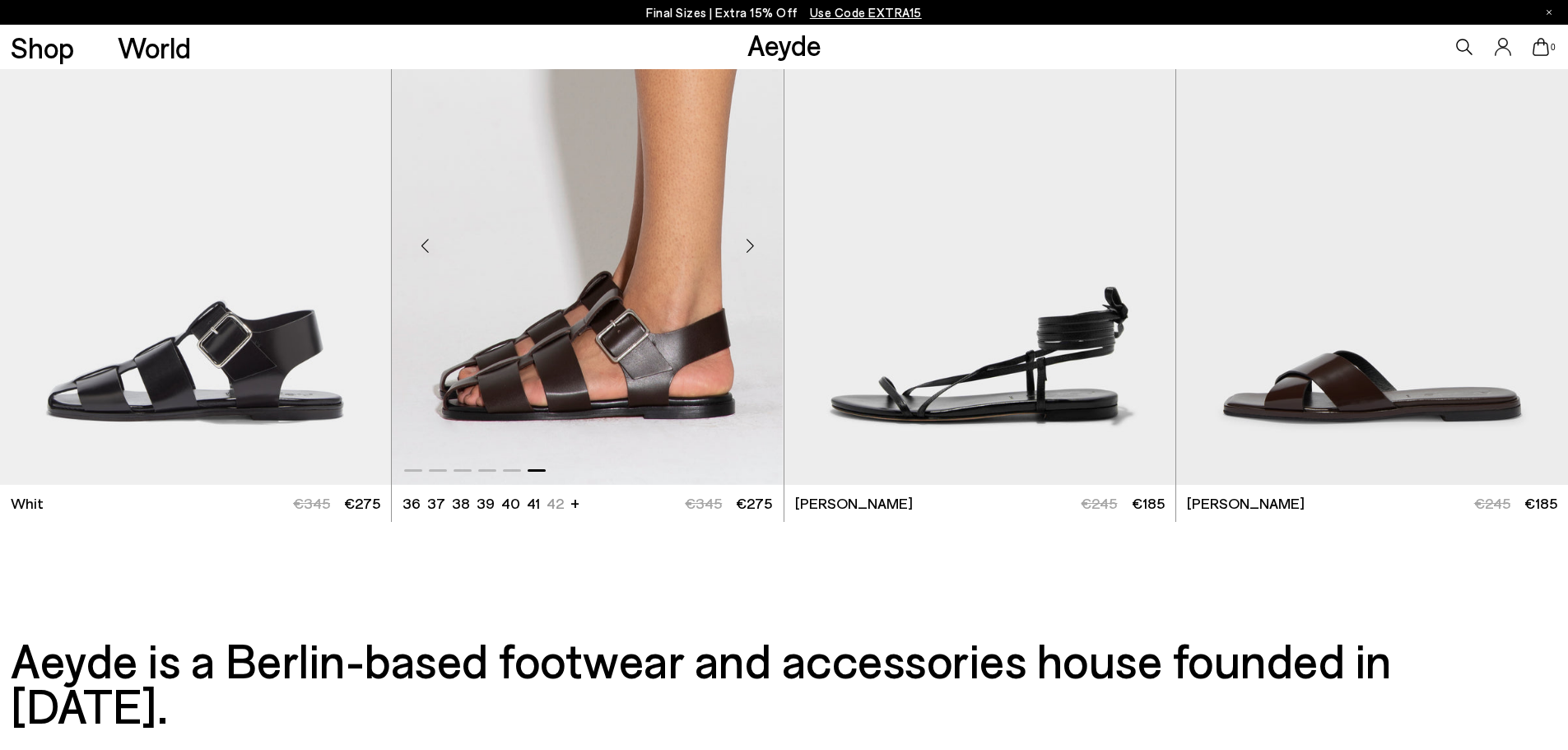
click at [743, 240] on div "Next slide" at bounding box center [751, 245] width 49 height 49
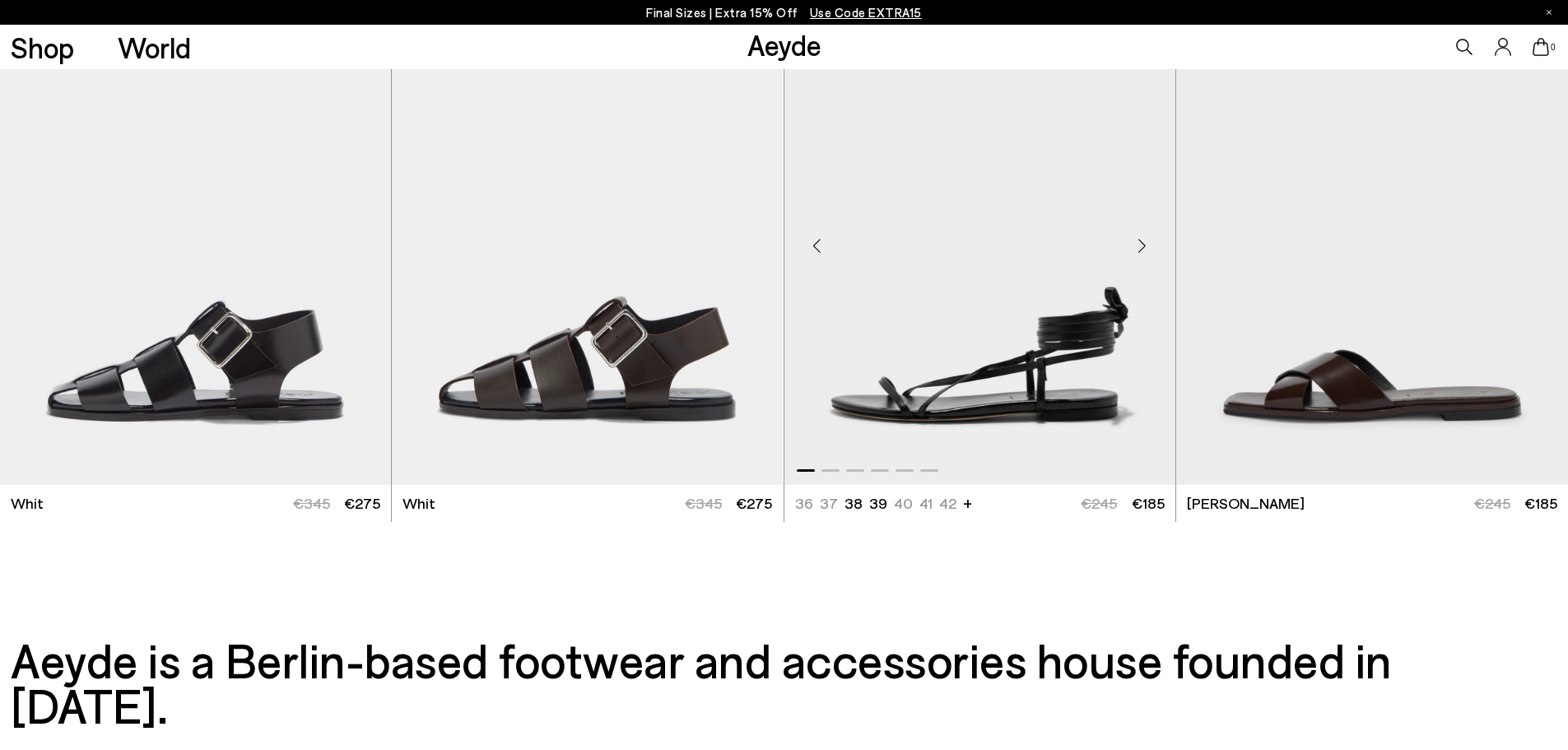
click at [1138, 247] on div "Next slide" at bounding box center [1142, 245] width 49 height 49
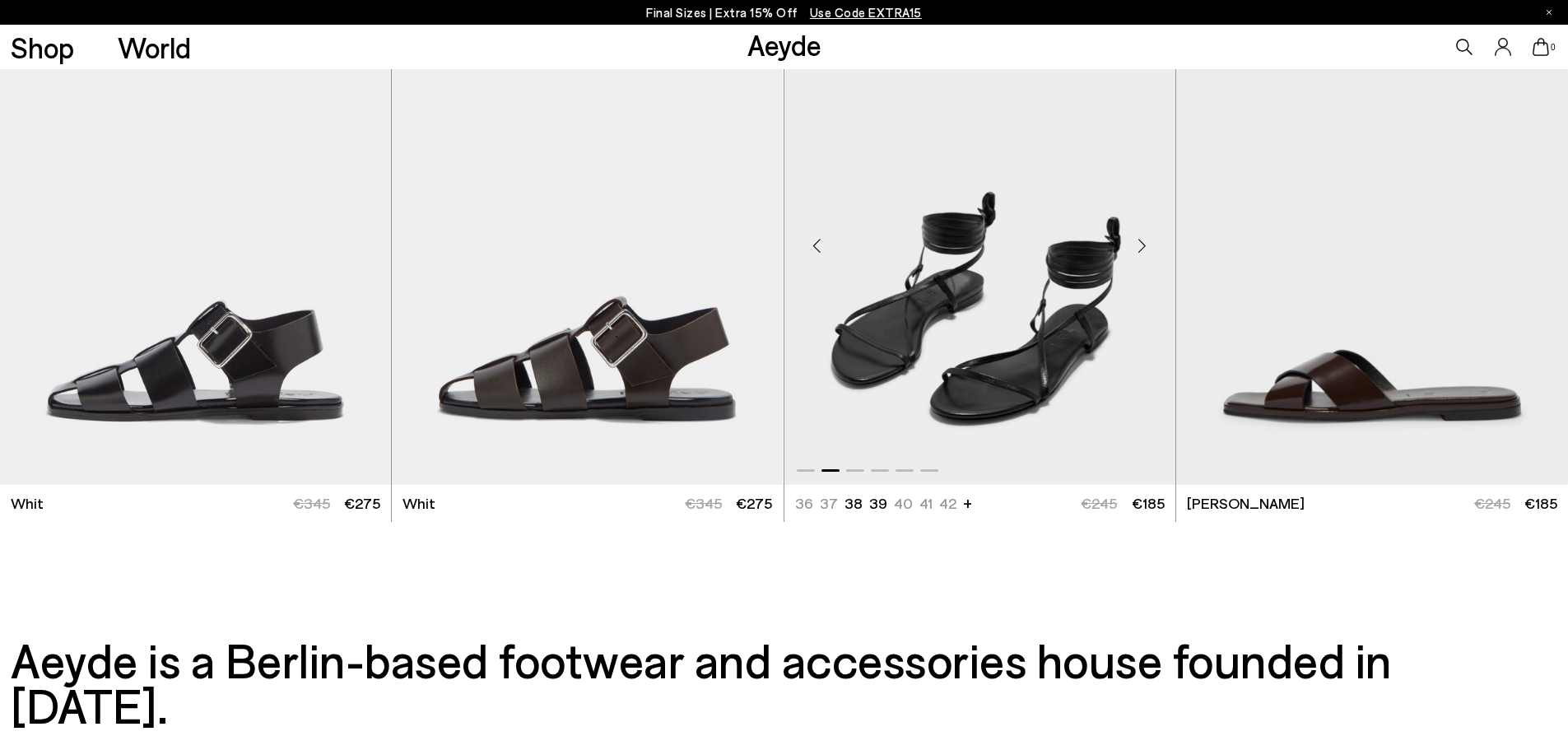
click at [1138, 247] on div "Next slide" at bounding box center [1142, 245] width 49 height 49
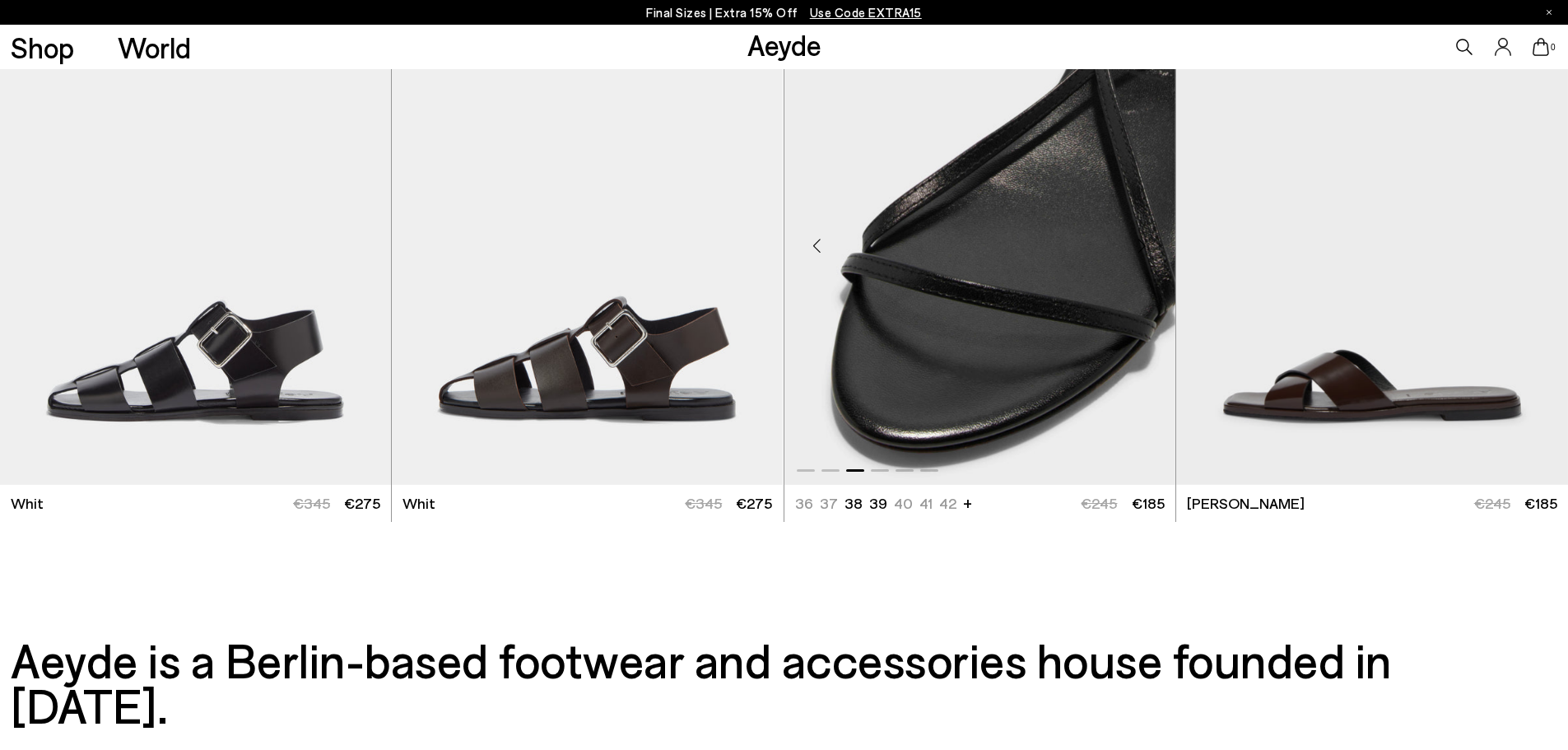
click at [1138, 247] on div "Next slide" at bounding box center [1142, 245] width 49 height 49
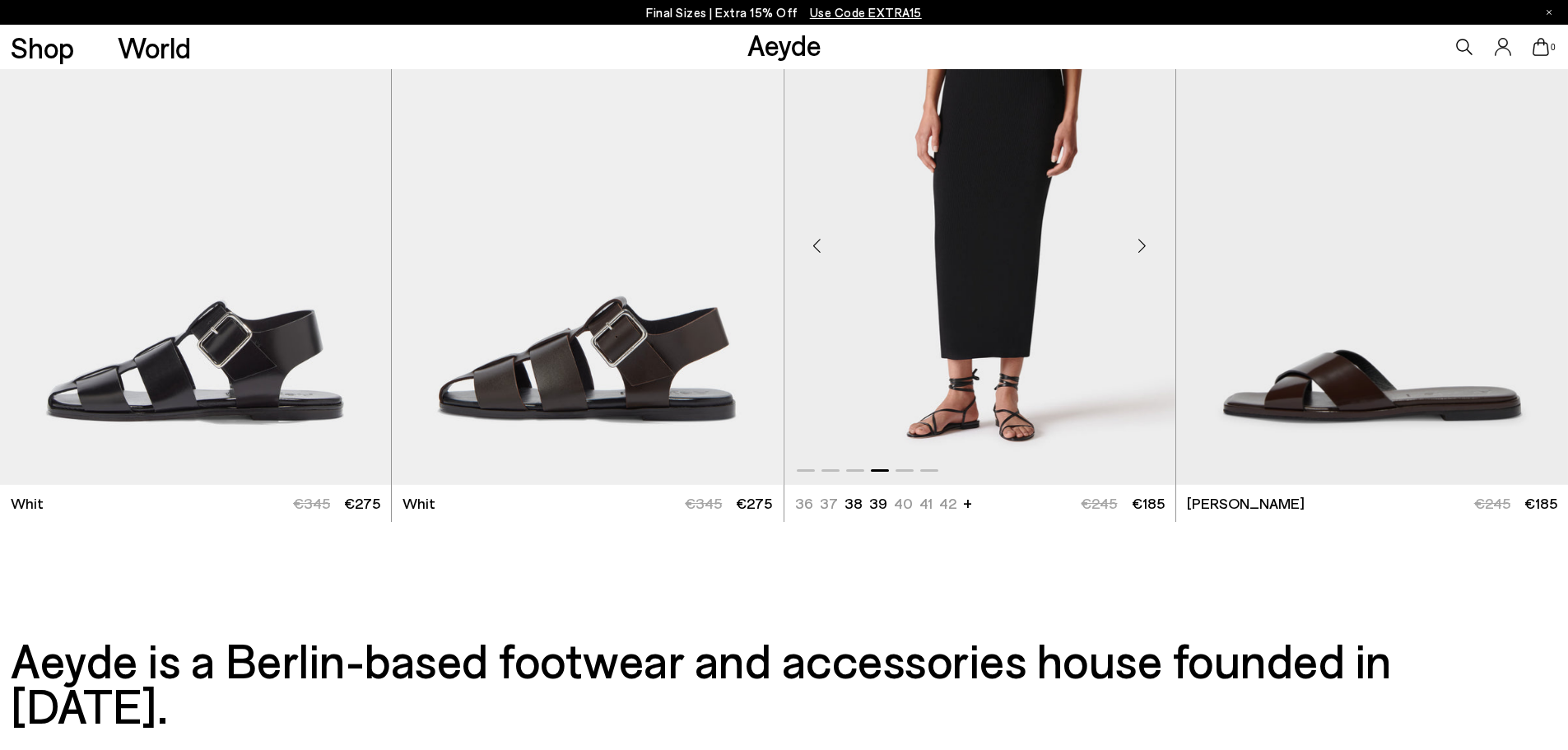
click at [1138, 247] on div "Next slide" at bounding box center [1142, 245] width 49 height 49
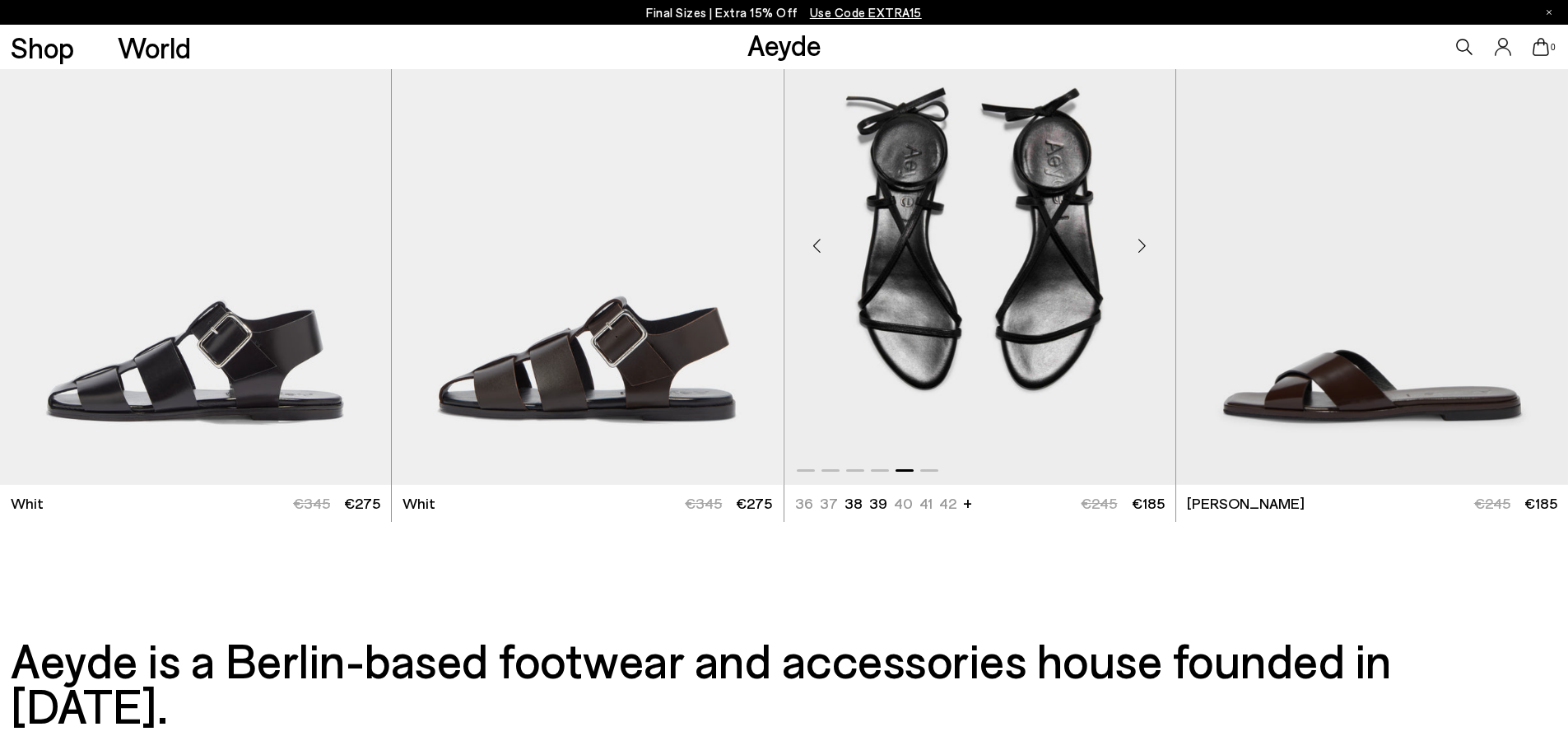
click at [821, 249] on div "Previous slide" at bounding box center [817, 245] width 49 height 49
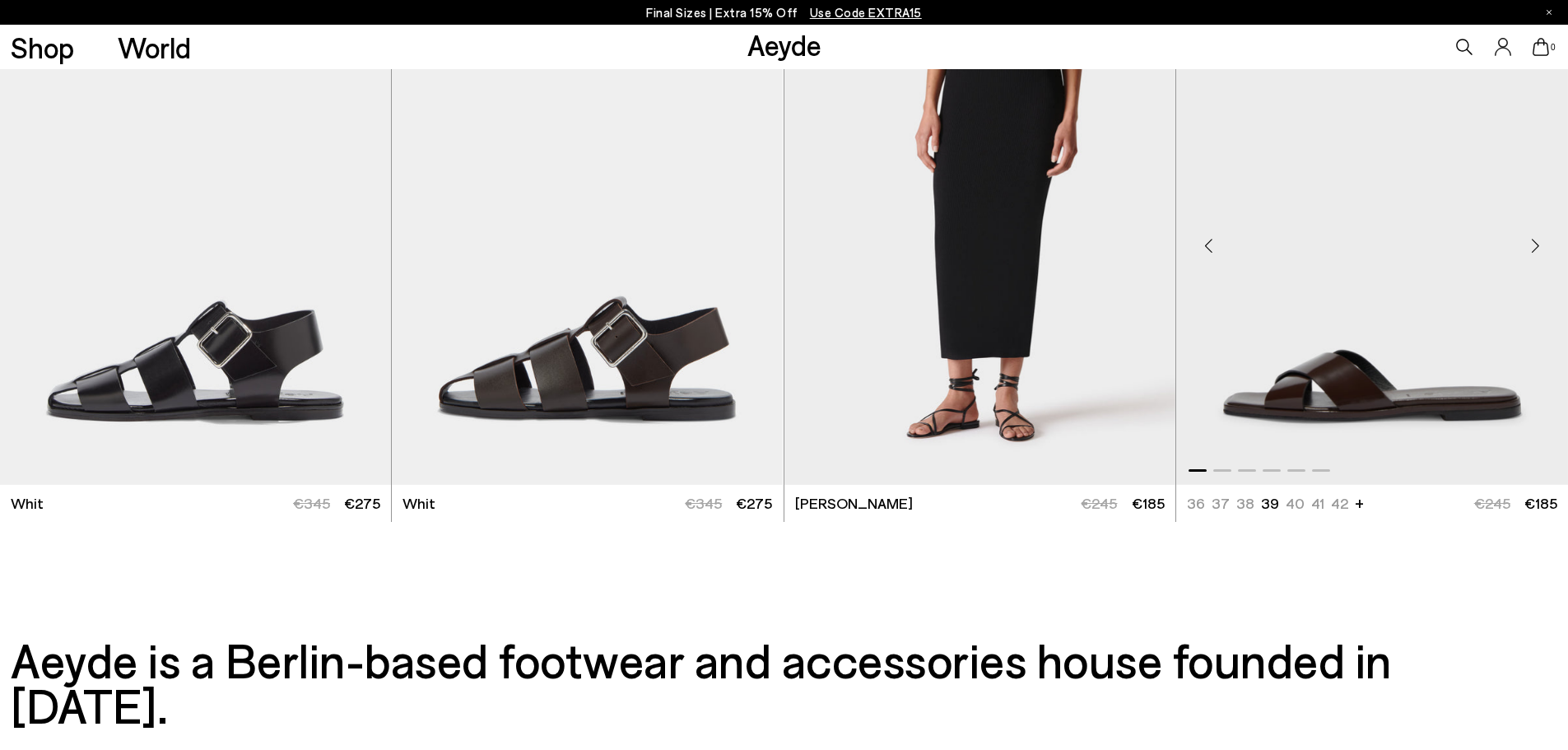
click at [1533, 248] on div "Next slide" at bounding box center [1535, 245] width 49 height 49
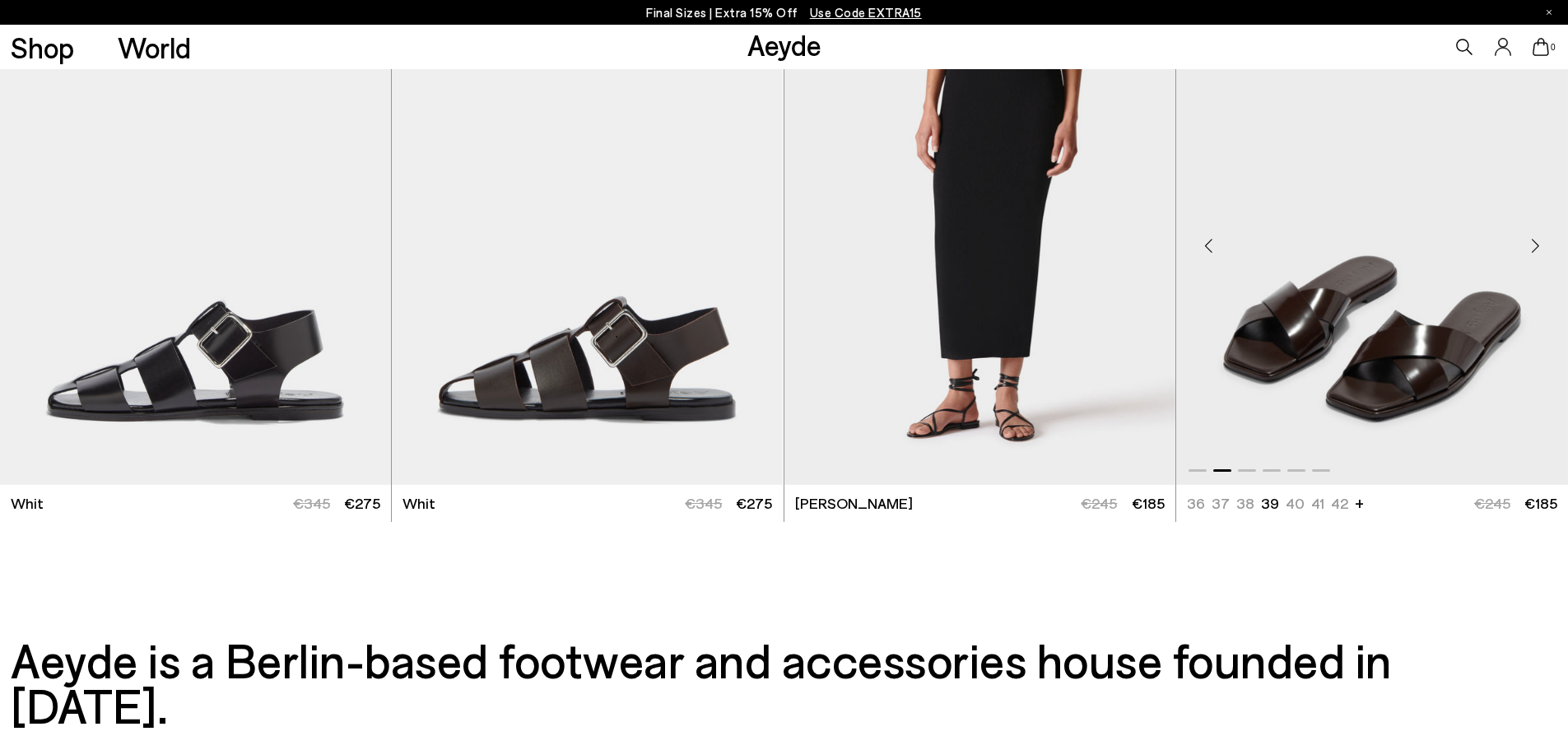
click at [1533, 248] on div "Next slide" at bounding box center [1535, 245] width 49 height 49
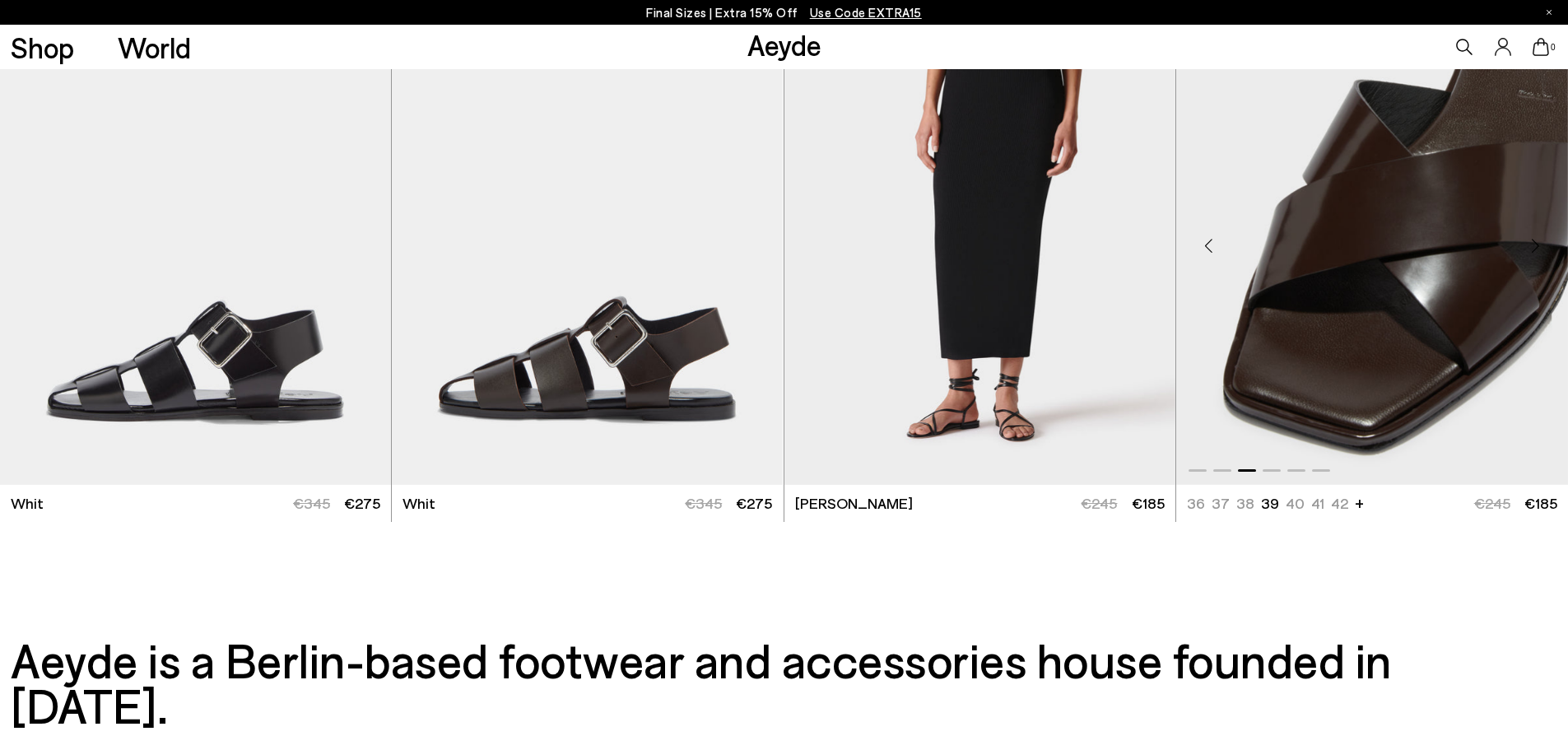
click at [1533, 248] on div "Next slide" at bounding box center [1535, 245] width 49 height 49
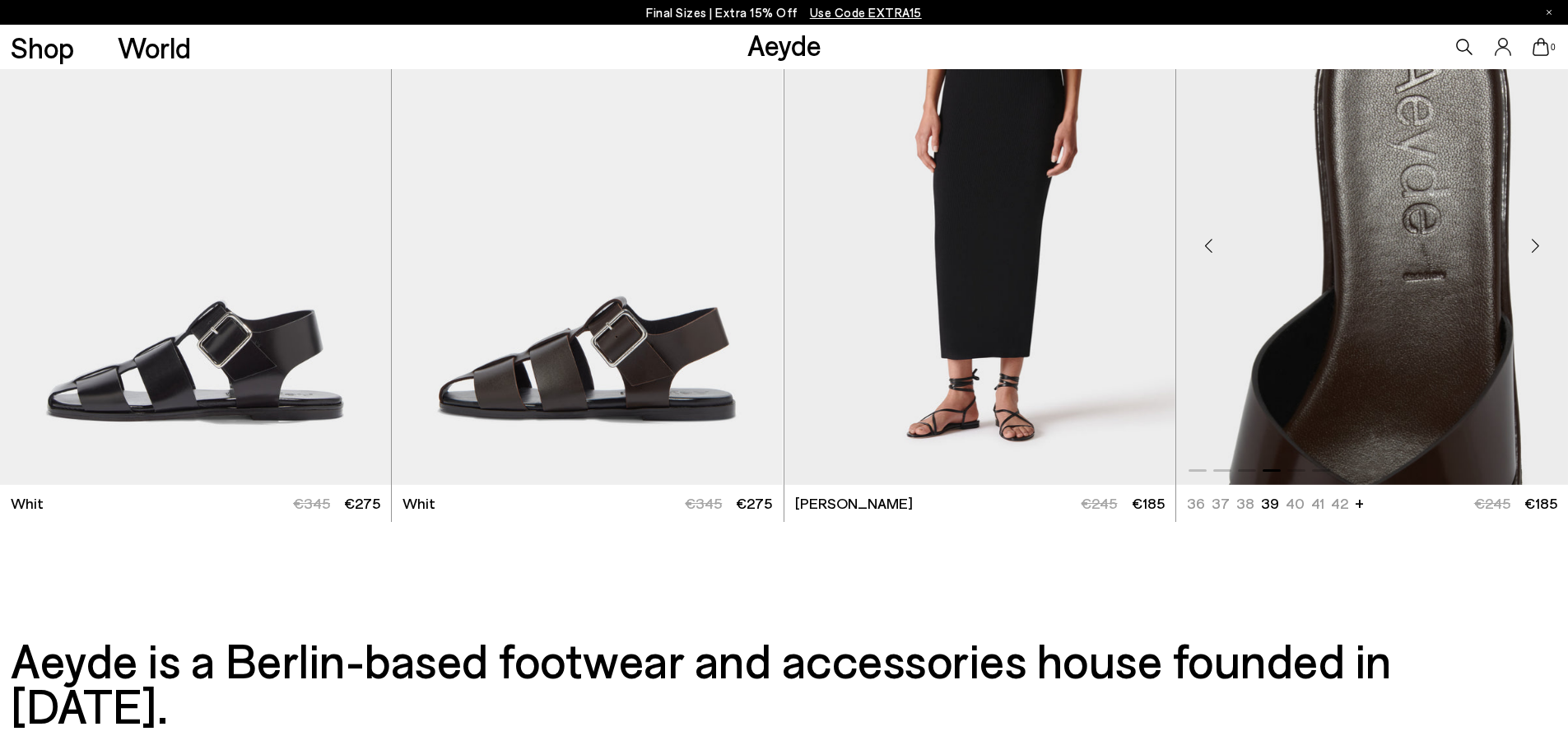
click at [1533, 248] on div "Next slide" at bounding box center [1535, 245] width 49 height 49
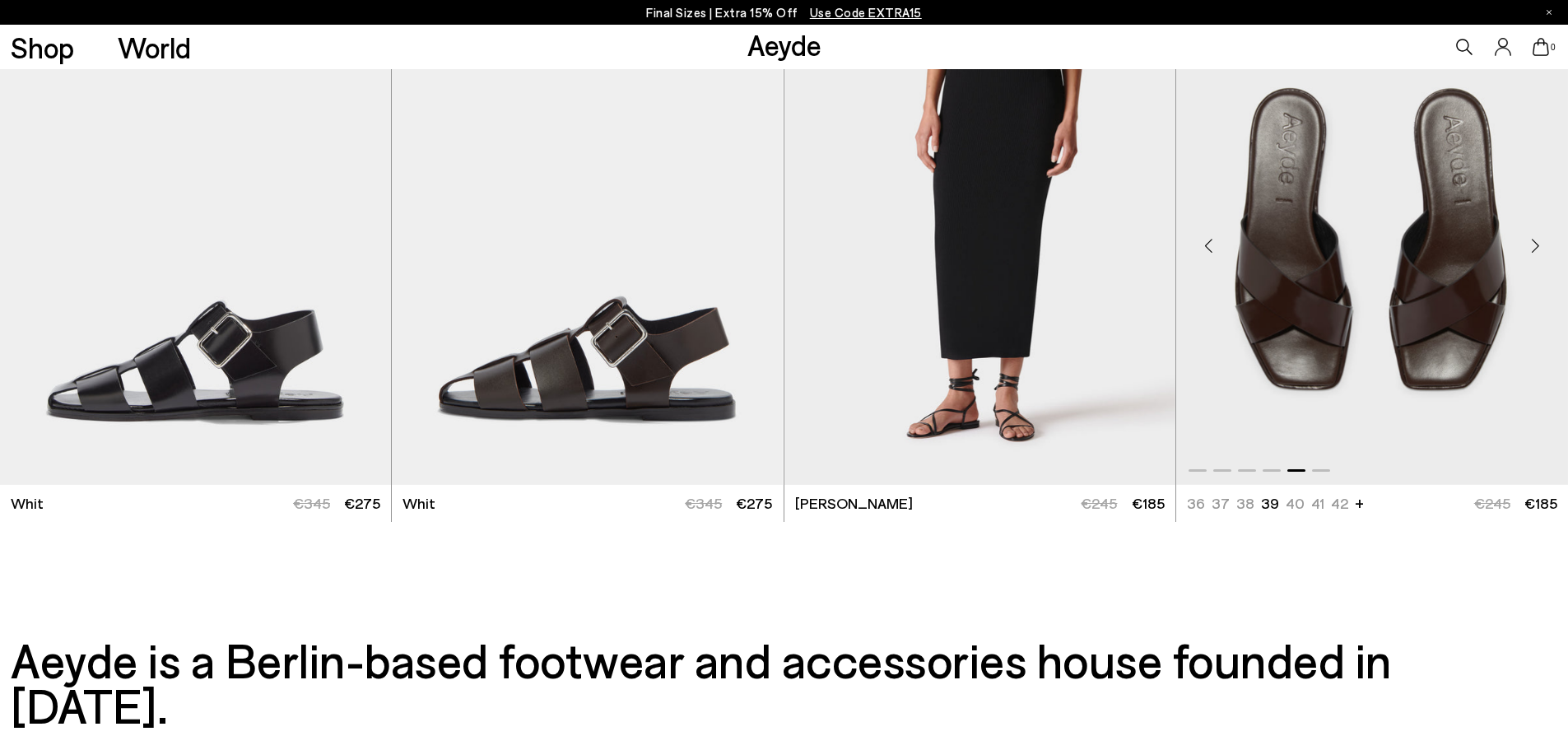
click at [1533, 248] on div "Next slide" at bounding box center [1535, 245] width 49 height 49
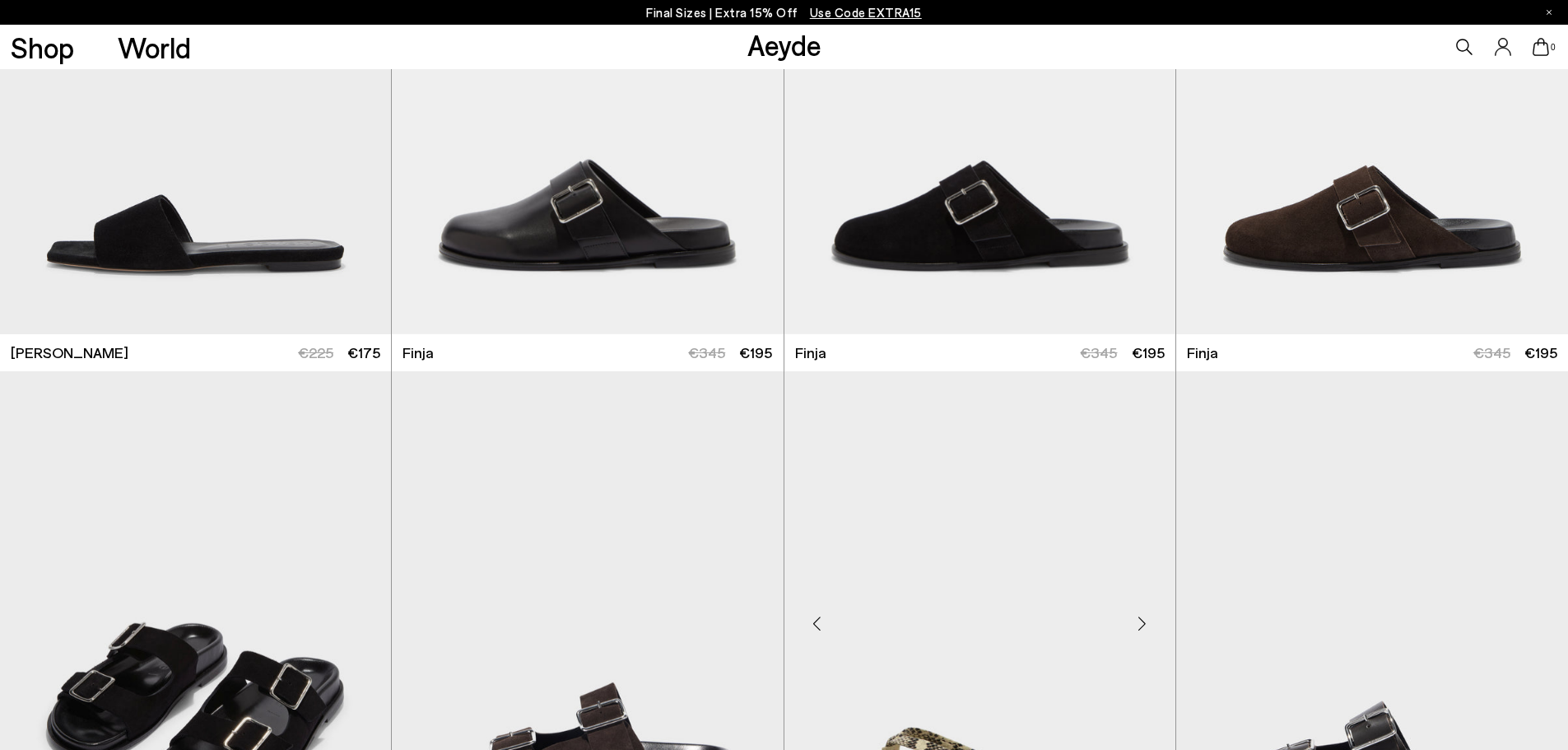
scroll to position [6141, 0]
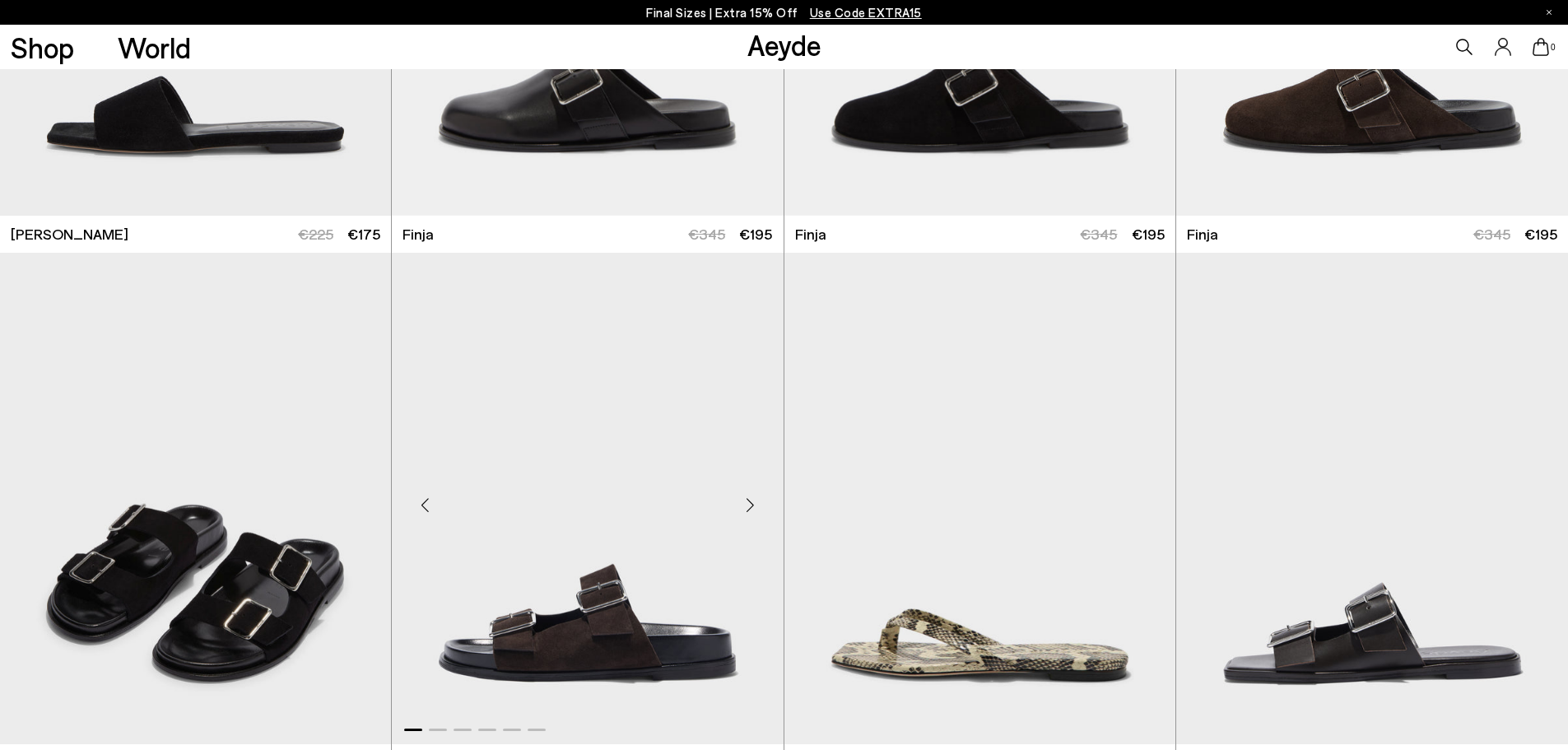
click at [750, 502] on div "Next slide" at bounding box center [751, 506] width 49 height 49
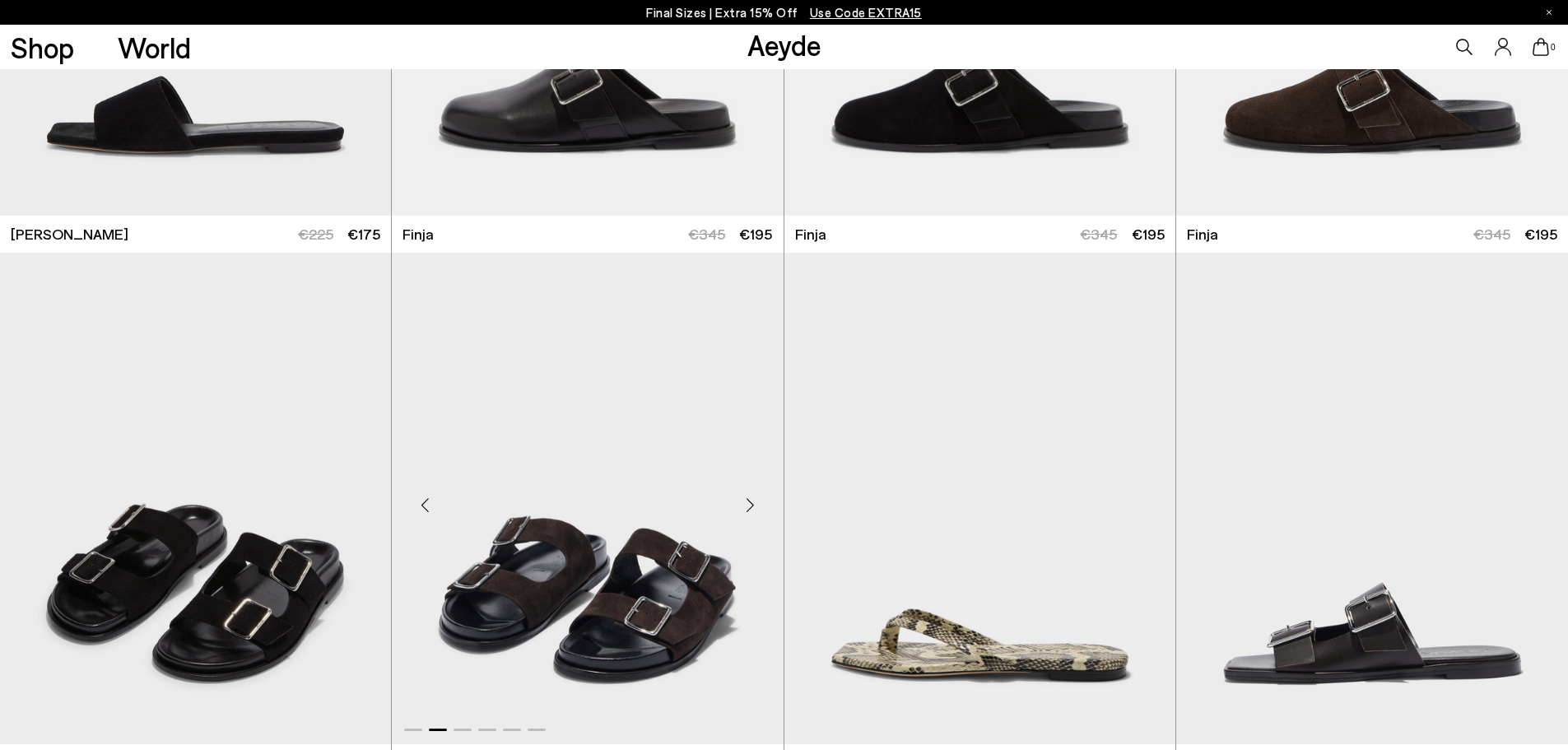
click at [750, 502] on div "Next slide" at bounding box center [751, 506] width 49 height 49
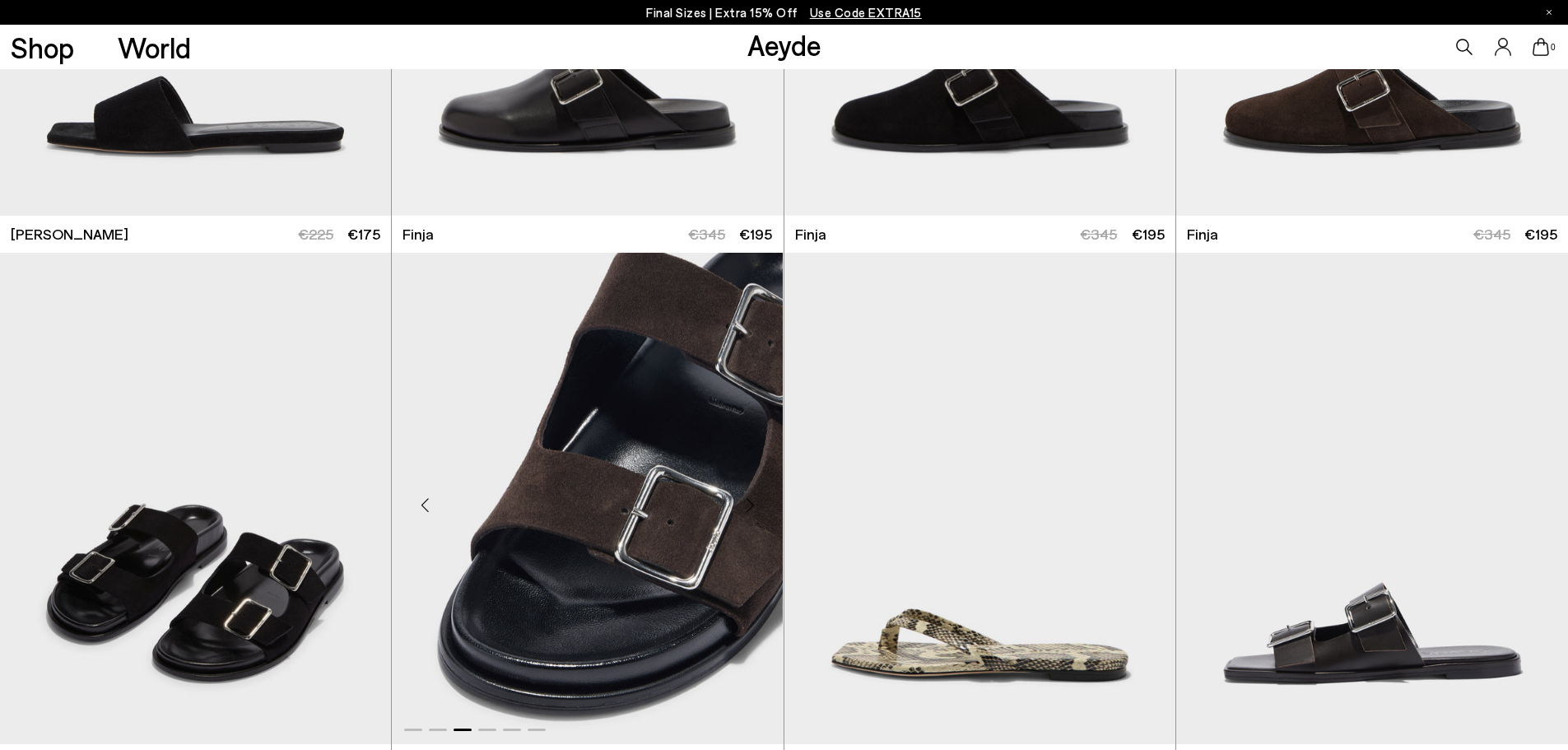
click at [750, 502] on div "Next slide" at bounding box center [751, 506] width 49 height 49
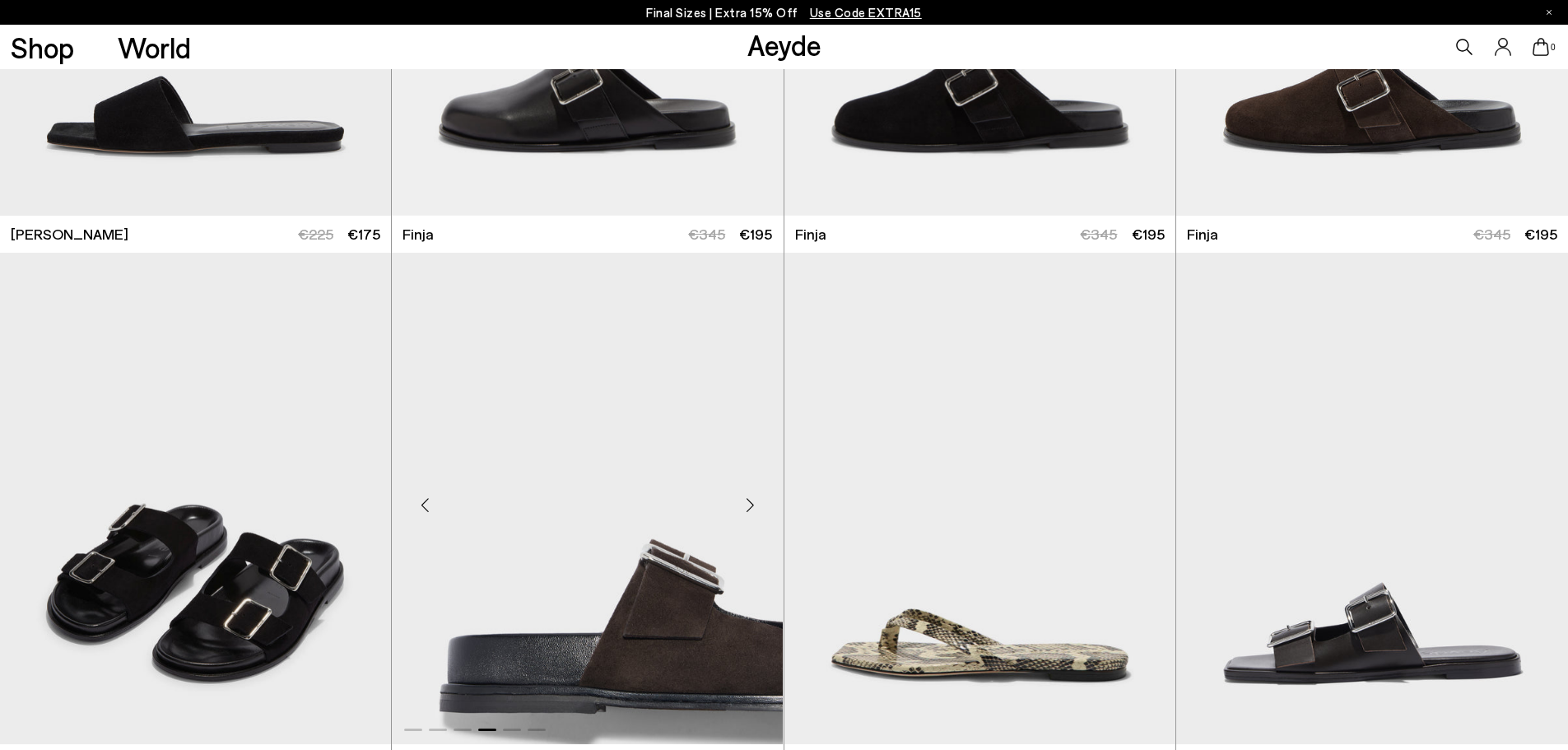
click at [750, 502] on div "Next slide" at bounding box center [751, 506] width 49 height 49
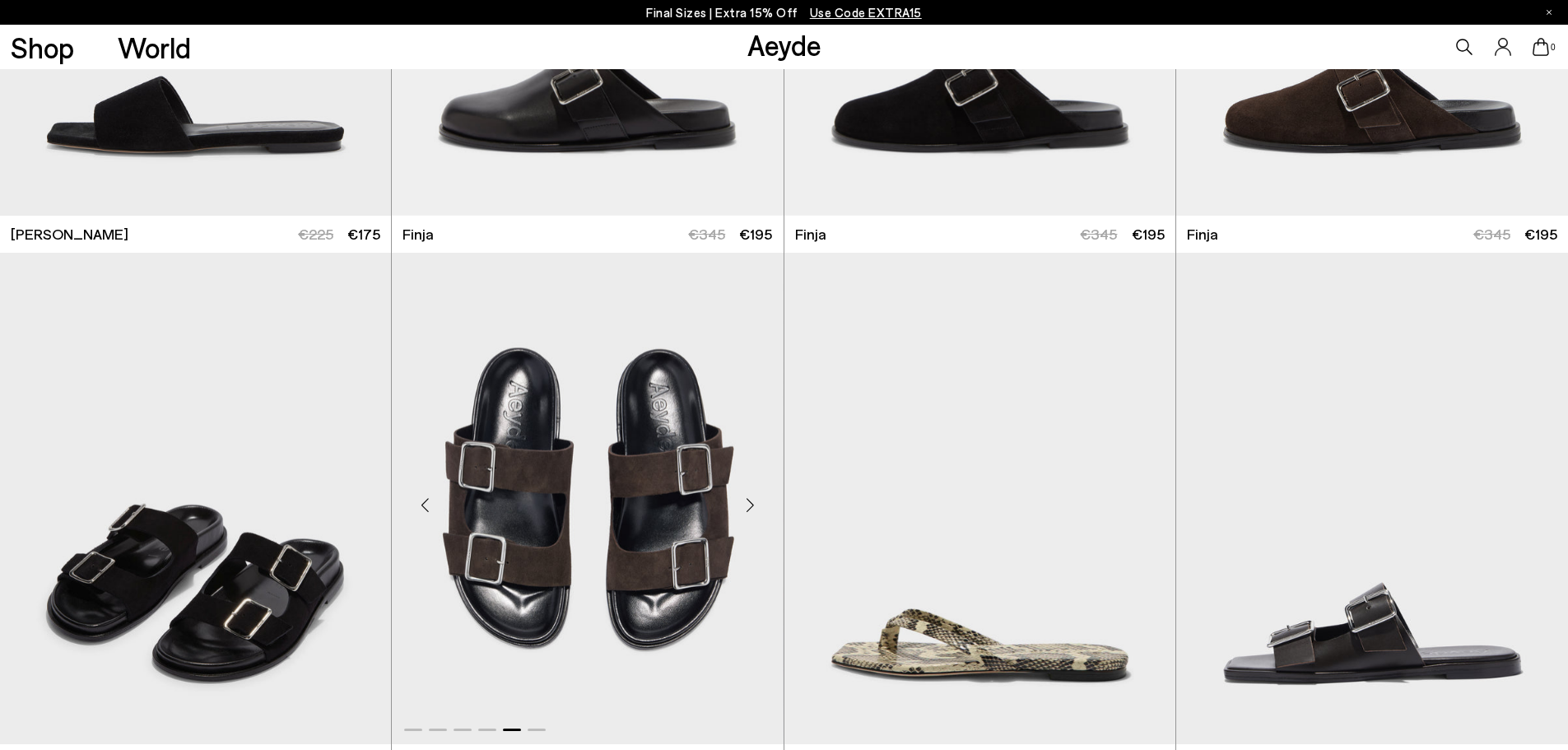
click at [750, 502] on div "Next slide" at bounding box center [751, 506] width 49 height 49
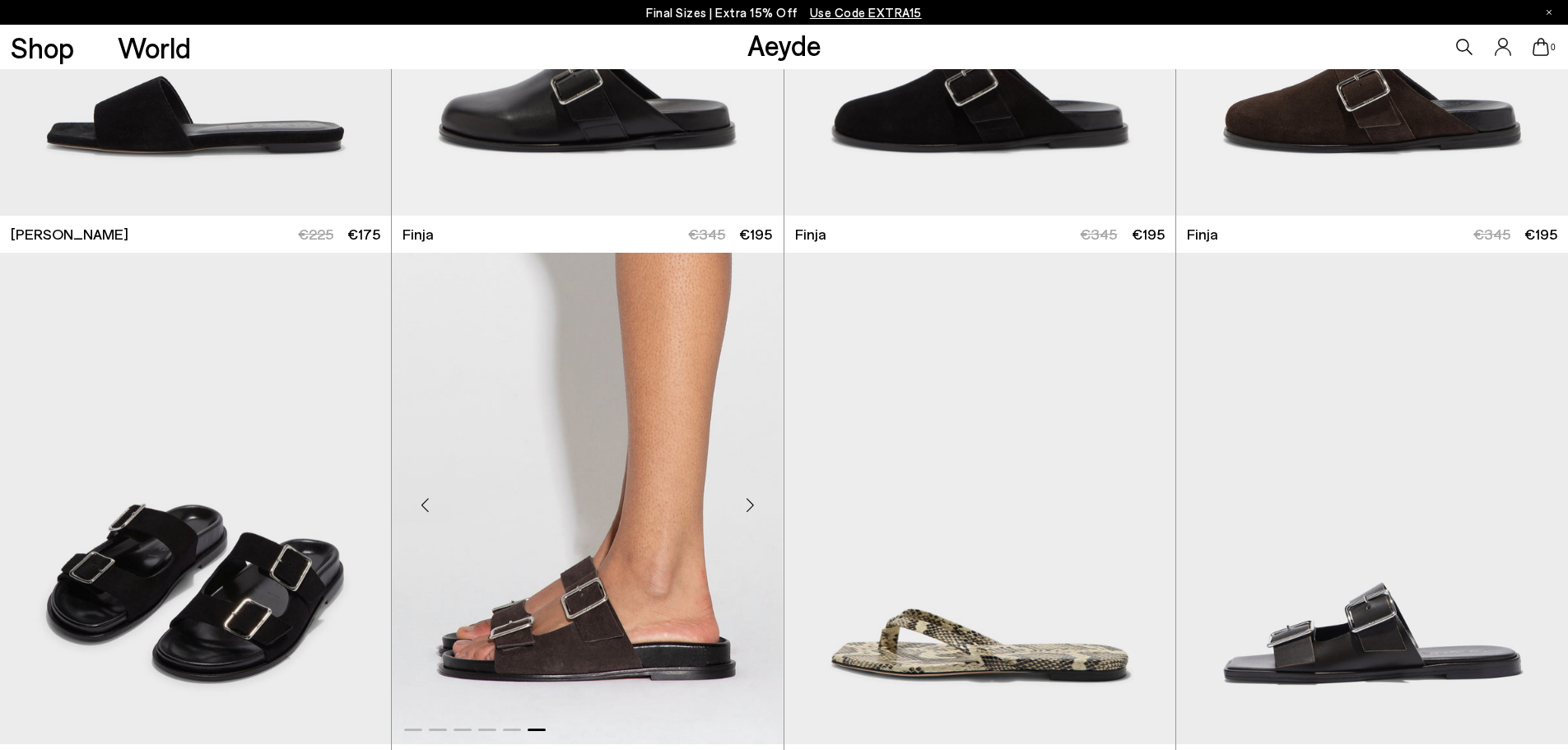
click at [750, 502] on div "Next slide" at bounding box center [751, 506] width 49 height 49
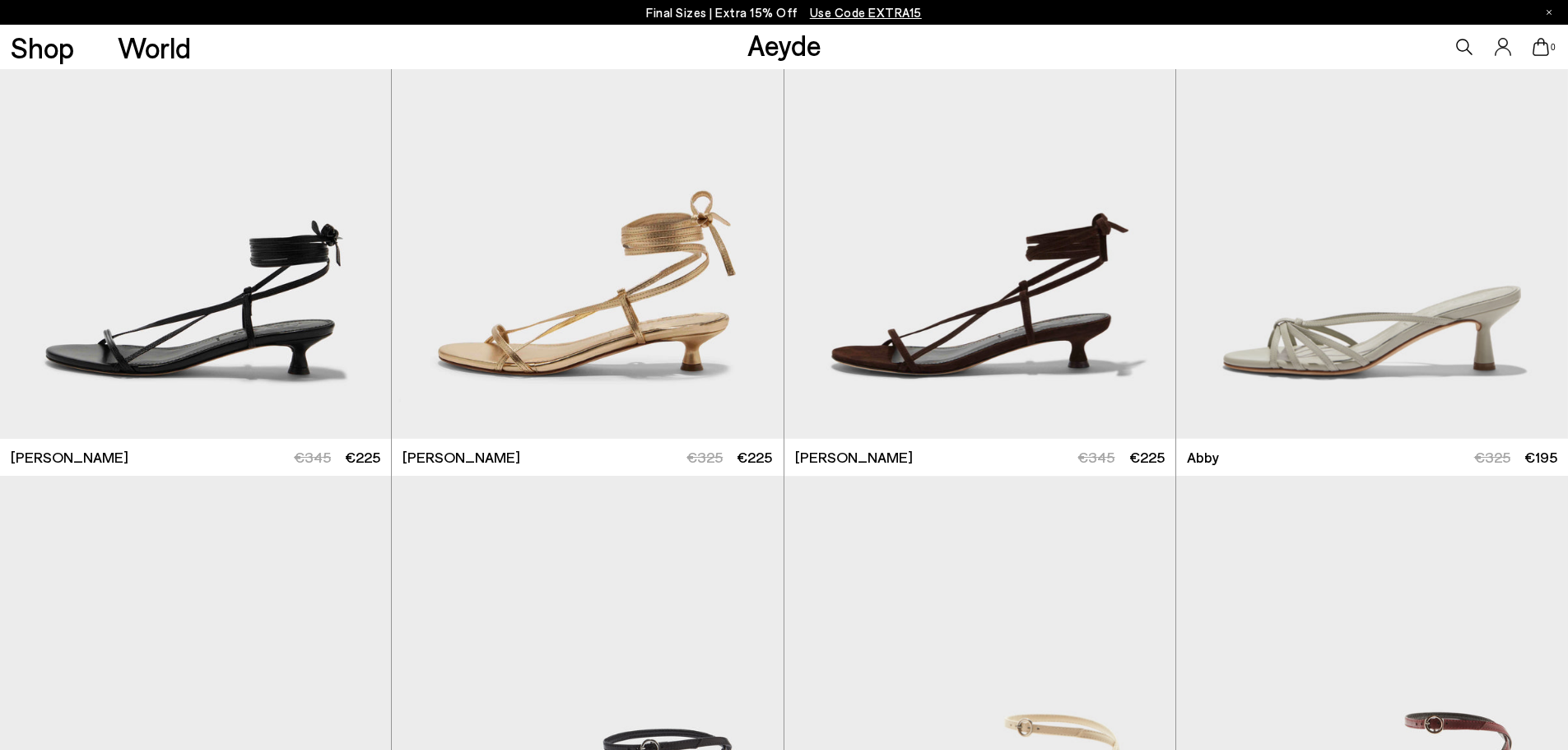
scroll to position [659, 0]
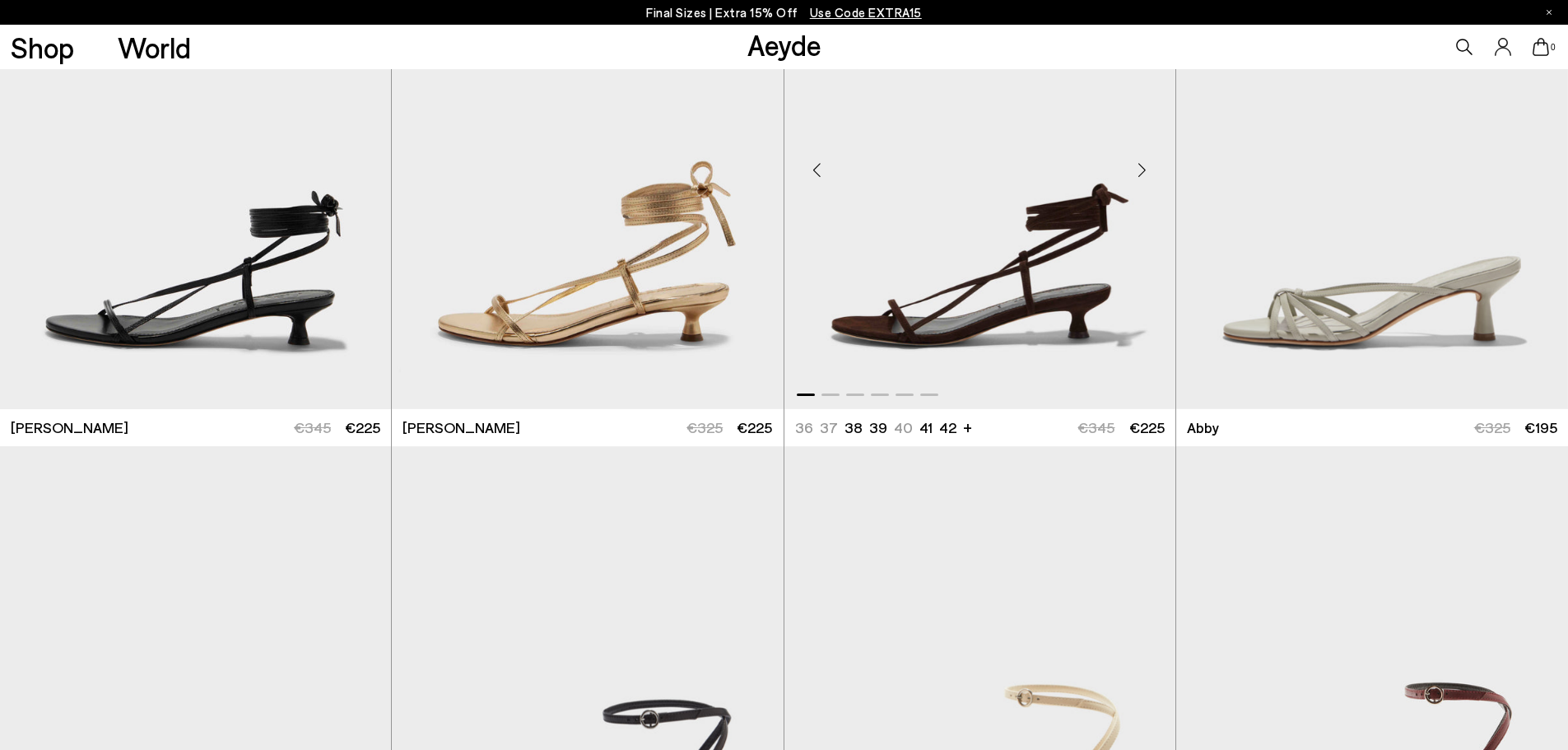
click at [1137, 170] on div "Next slide" at bounding box center [1142, 170] width 49 height 49
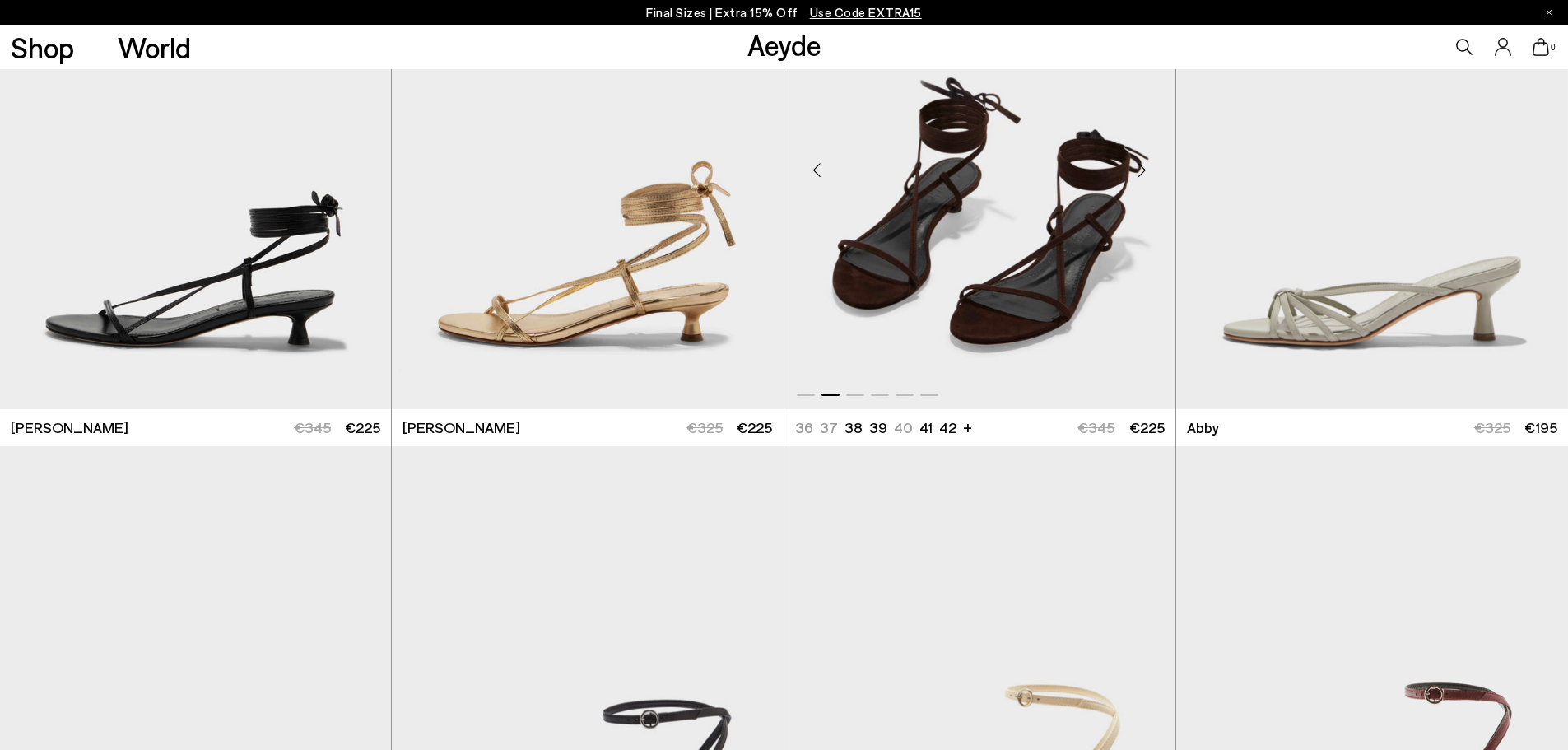
click at [1137, 170] on div "Next slide" at bounding box center [1142, 170] width 49 height 49
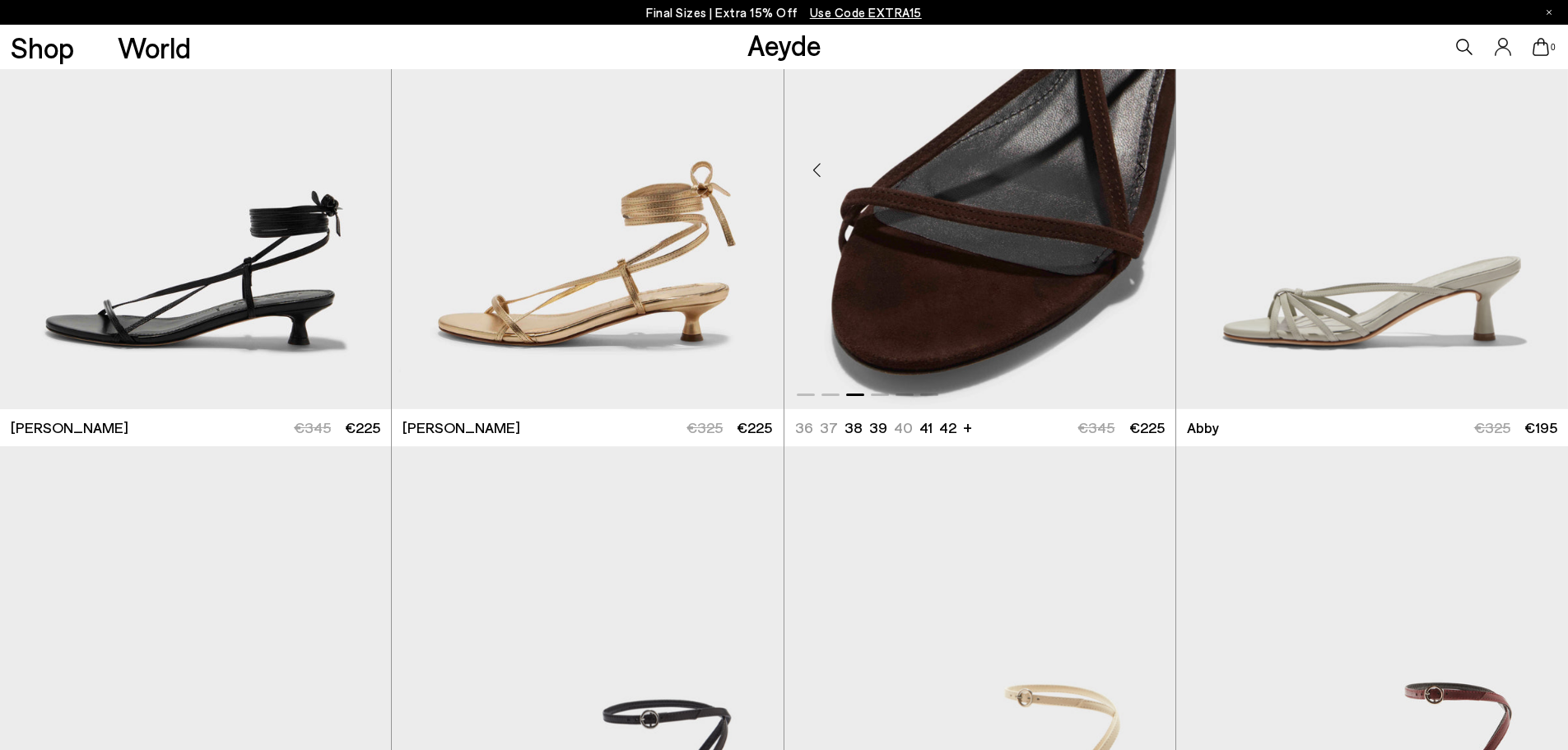
click at [1137, 170] on div "Next slide" at bounding box center [1142, 170] width 49 height 49
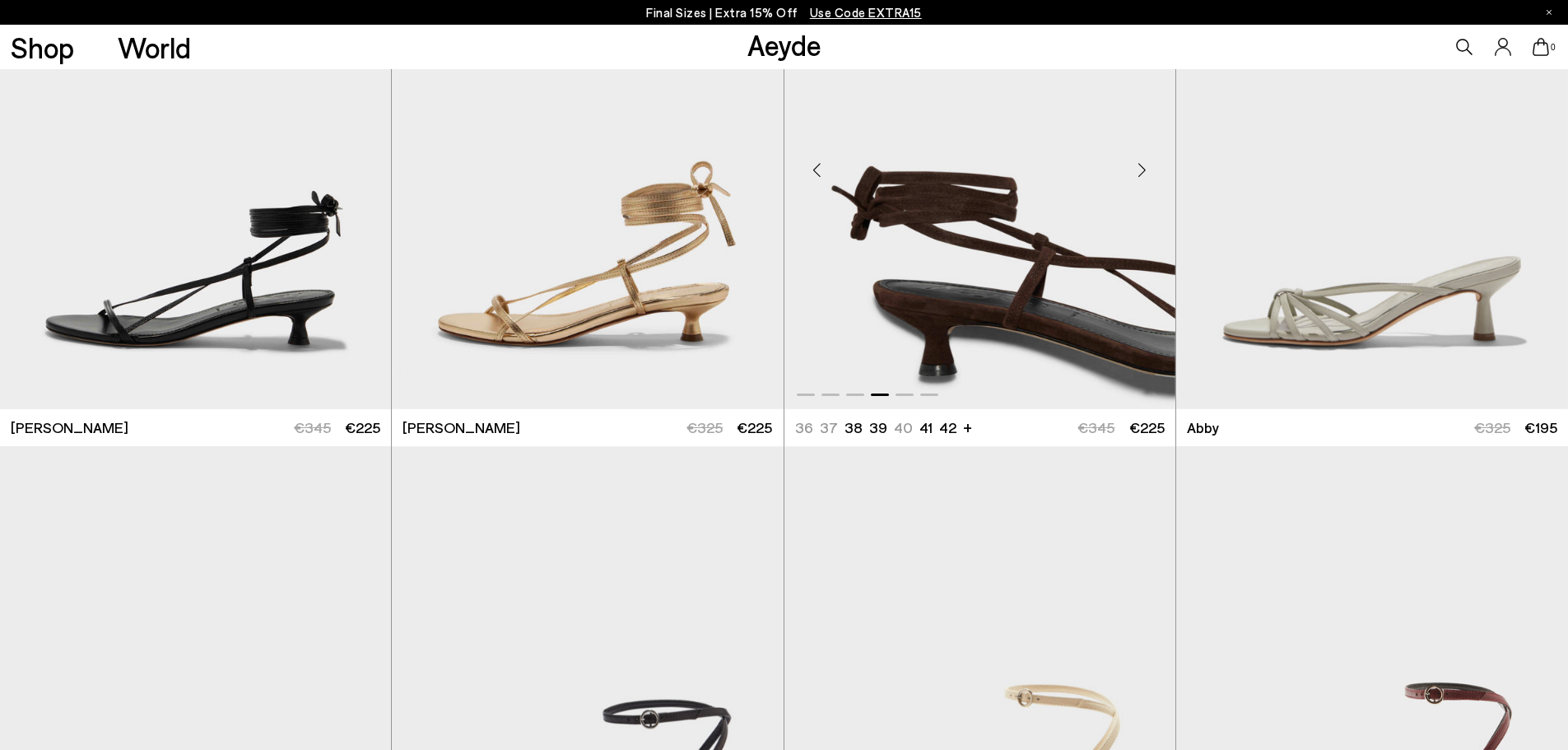
click at [1137, 170] on div "Next slide" at bounding box center [1142, 170] width 49 height 49
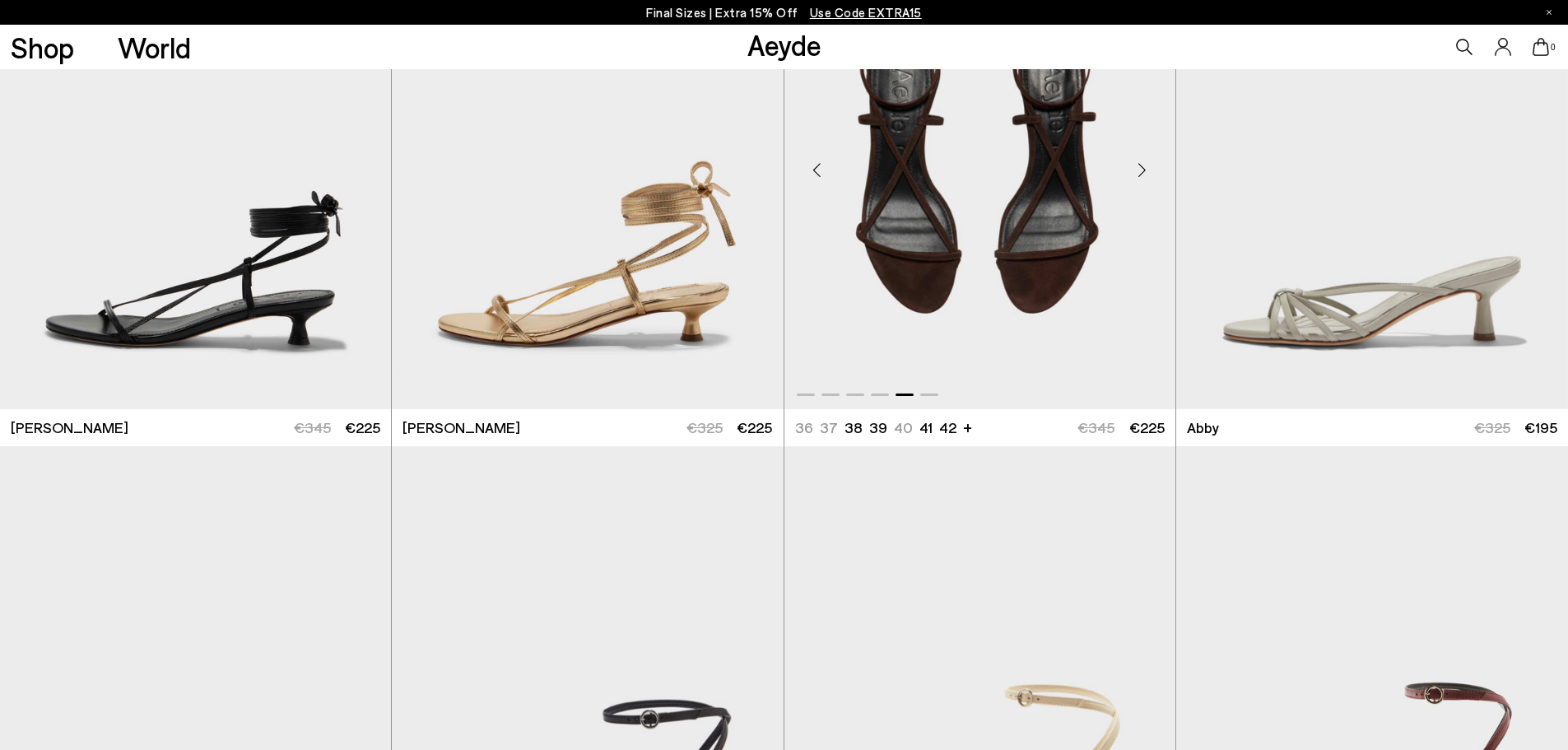
click at [1137, 170] on div "Next slide" at bounding box center [1142, 170] width 49 height 49
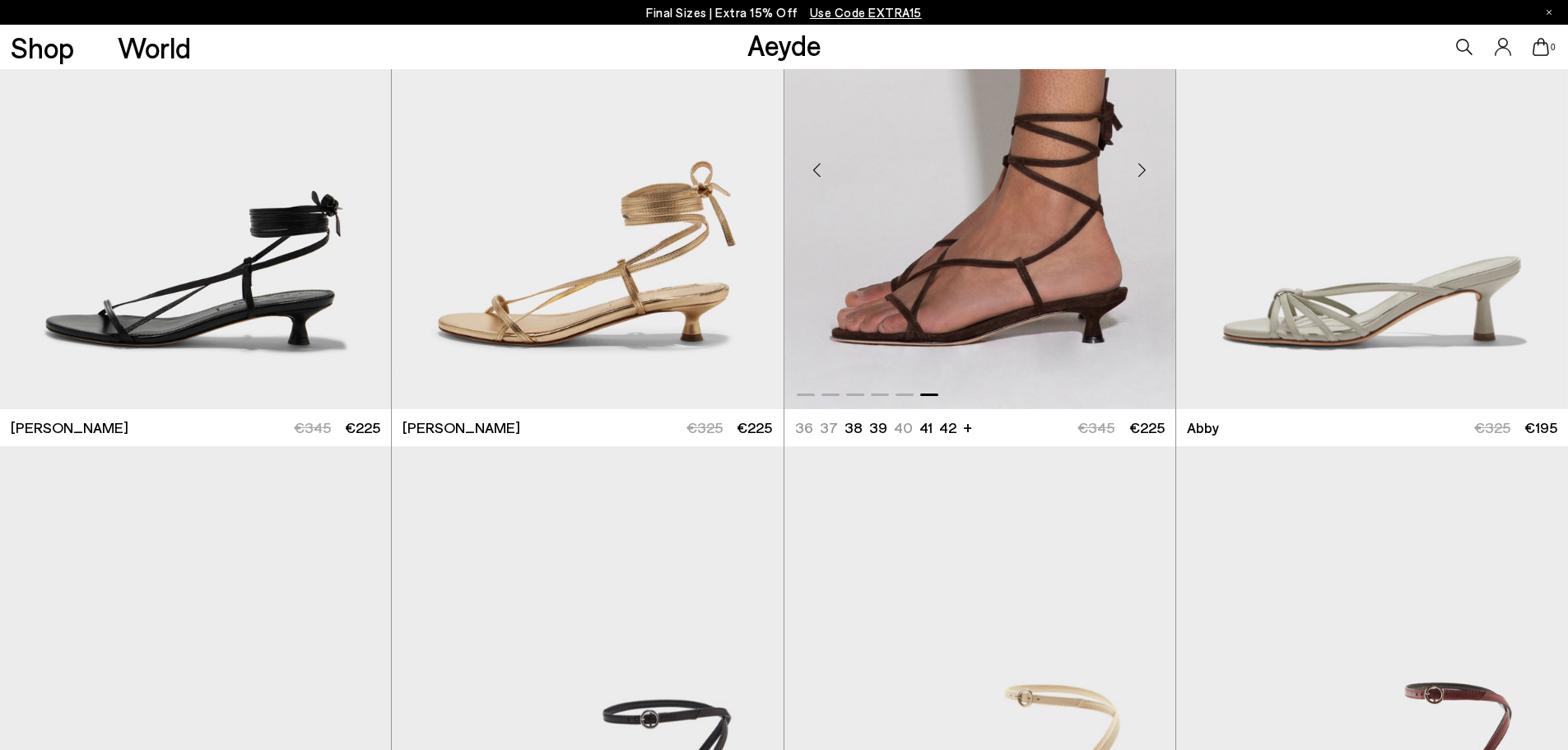
click at [1137, 170] on div "Next slide" at bounding box center [1142, 170] width 49 height 49
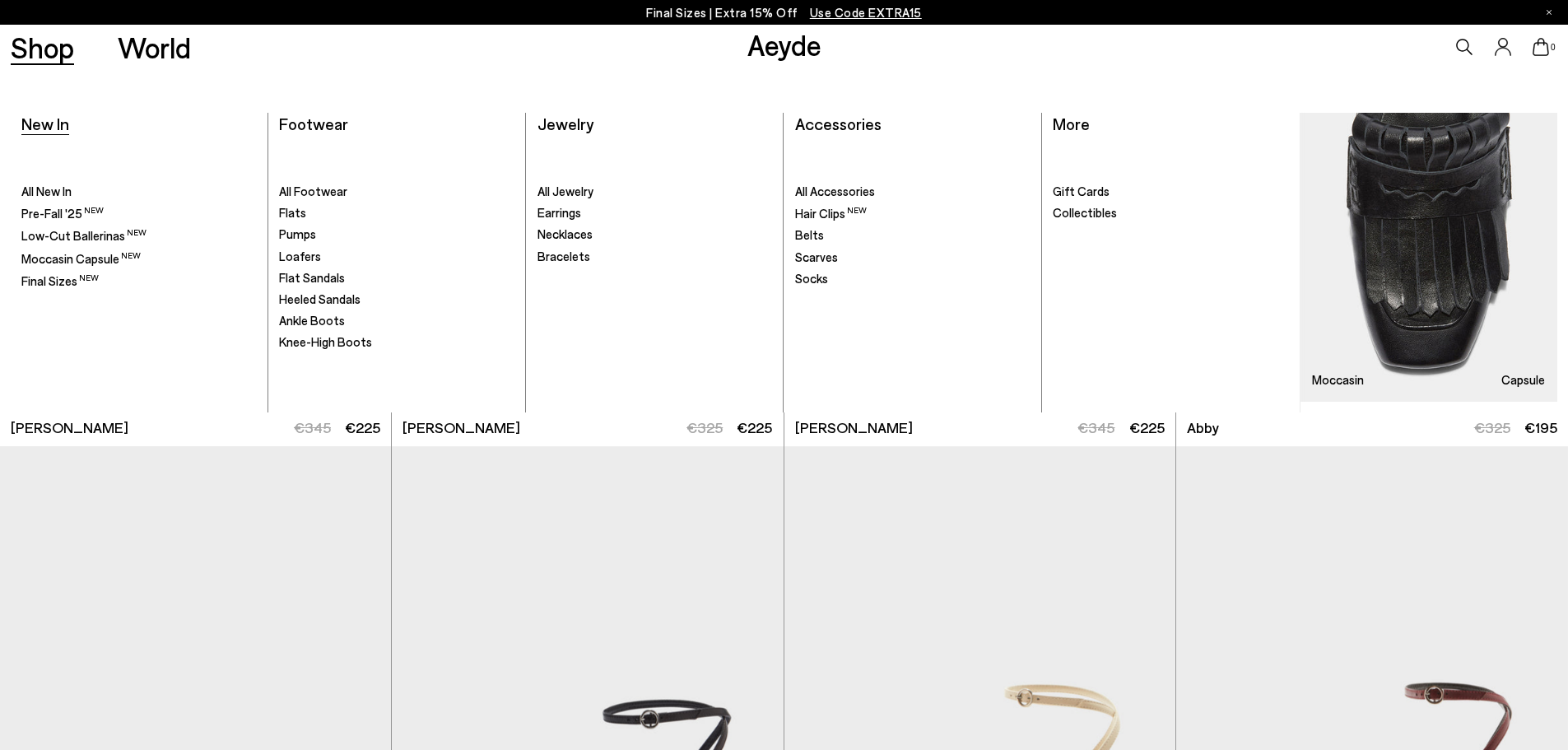
click at [41, 120] on span "New In" at bounding box center [45, 123] width 47 height 20
